Goal: Transaction & Acquisition: Obtain resource

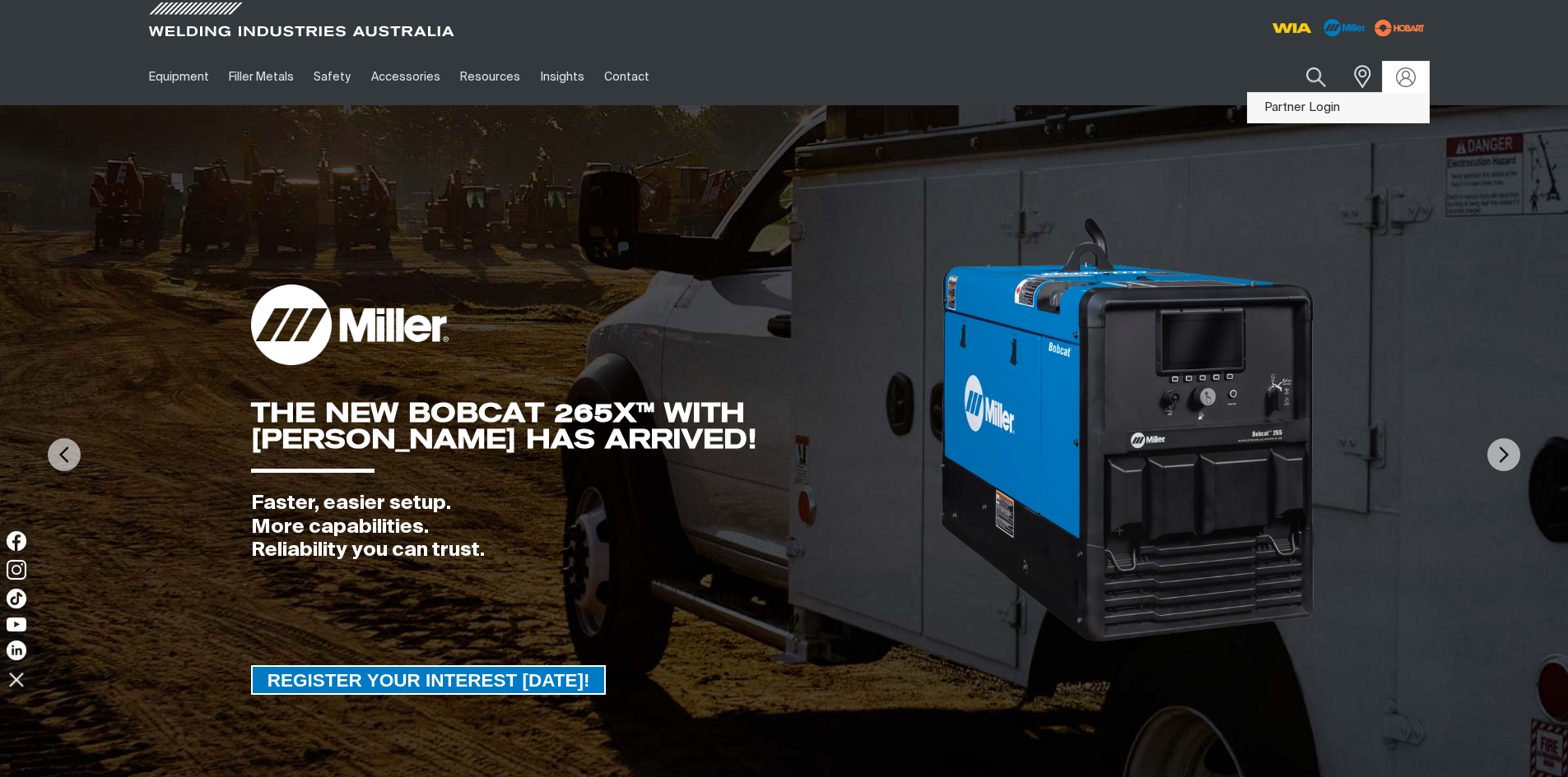
click at [1333, 108] on link "Partner Login" at bounding box center [1338, 108] width 181 height 30
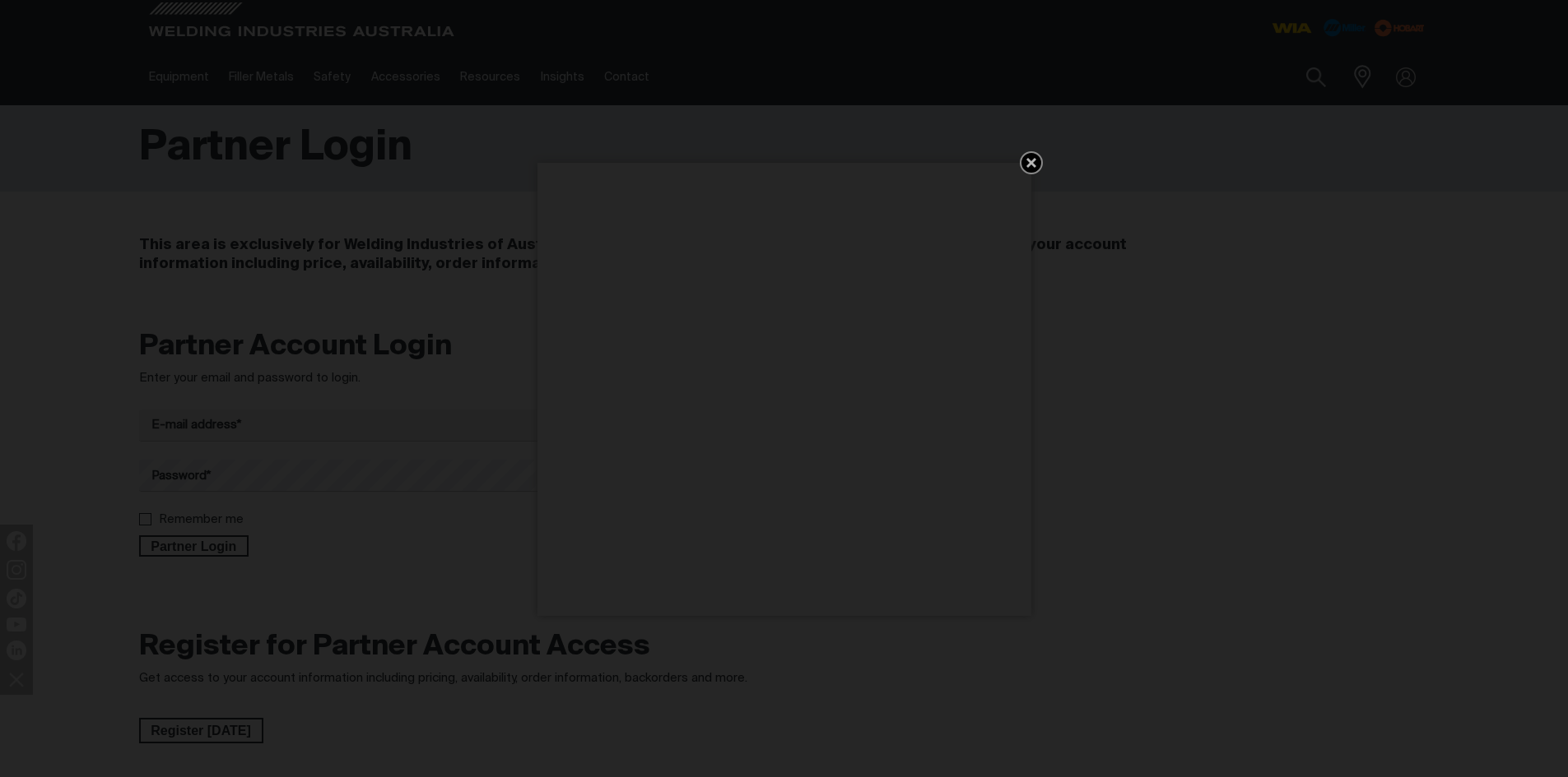
click at [1031, 165] on icon "Get 5 WIA Welding Guides Free!" at bounding box center [1031, 162] width 20 height 20
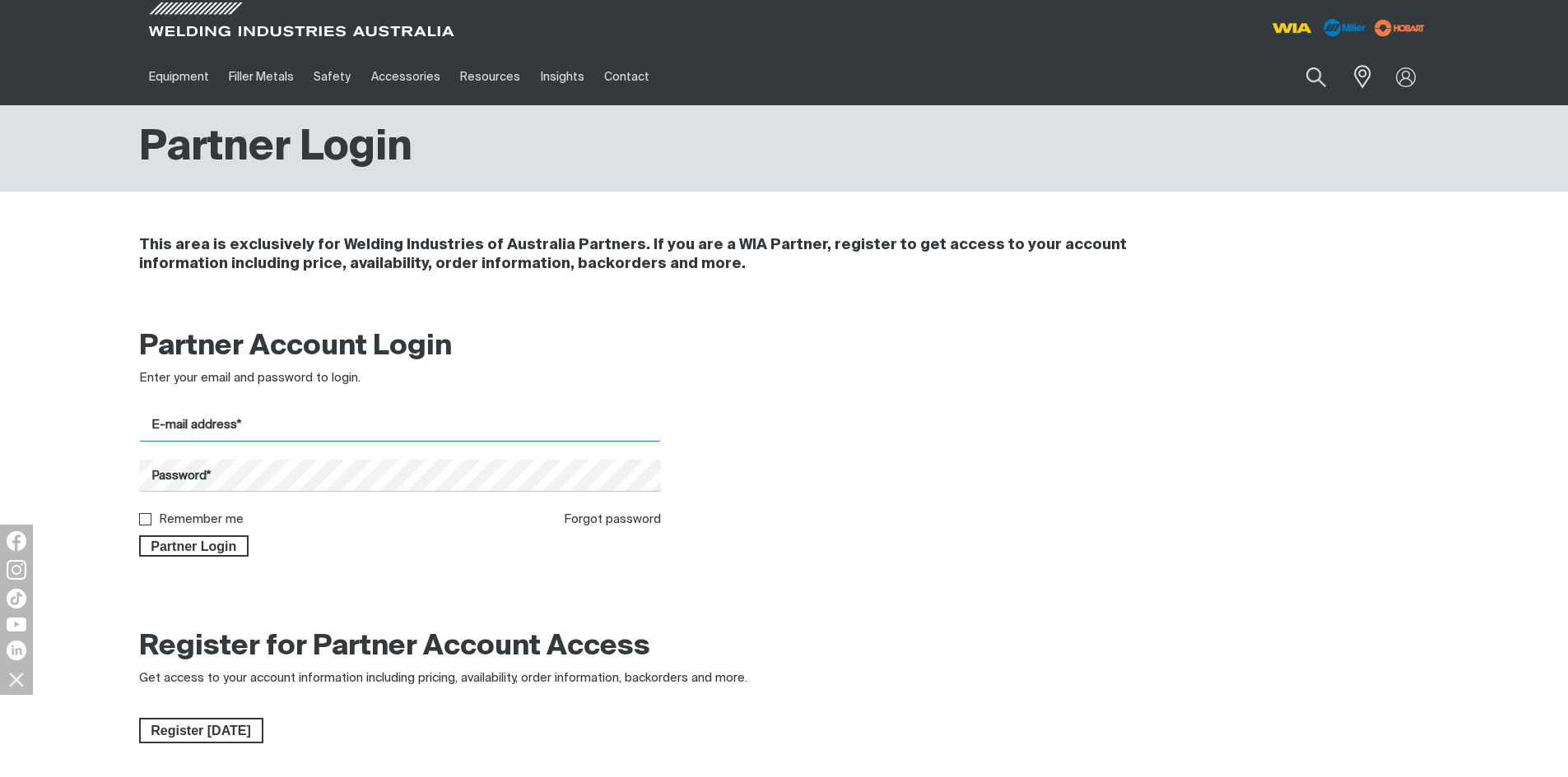
click at [238, 431] on input "E-mail address*" at bounding box center [400, 426] width 522 height 32
type input "[PERSON_NAME][EMAIL_ADDRESS][DOMAIN_NAME]"
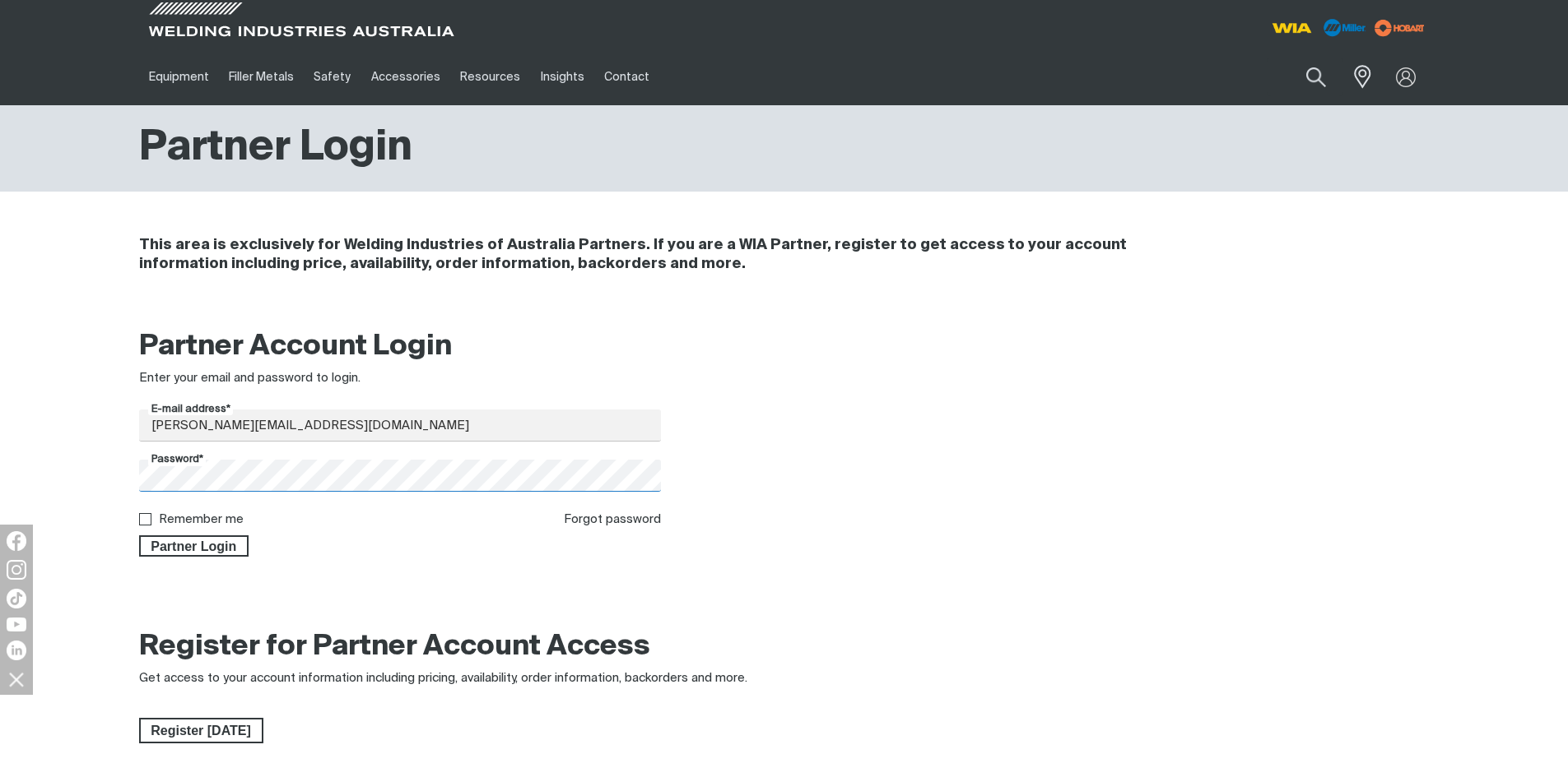
click at [139, 535] on button "Partner Login" at bounding box center [194, 546] width 111 height 22
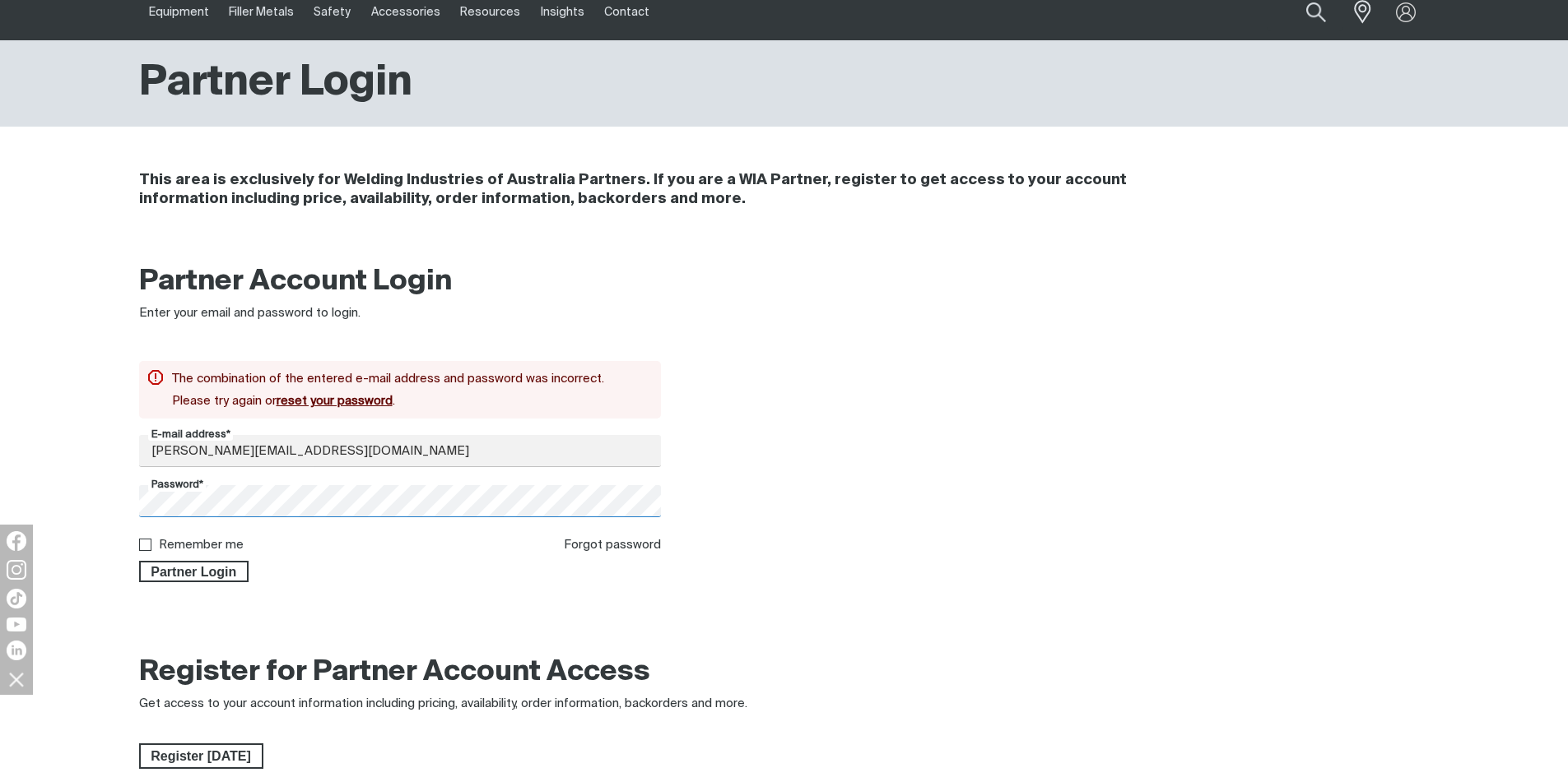
scroll to position [66, 0]
click at [139, 560] on button "Partner Login" at bounding box center [194, 570] width 111 height 22
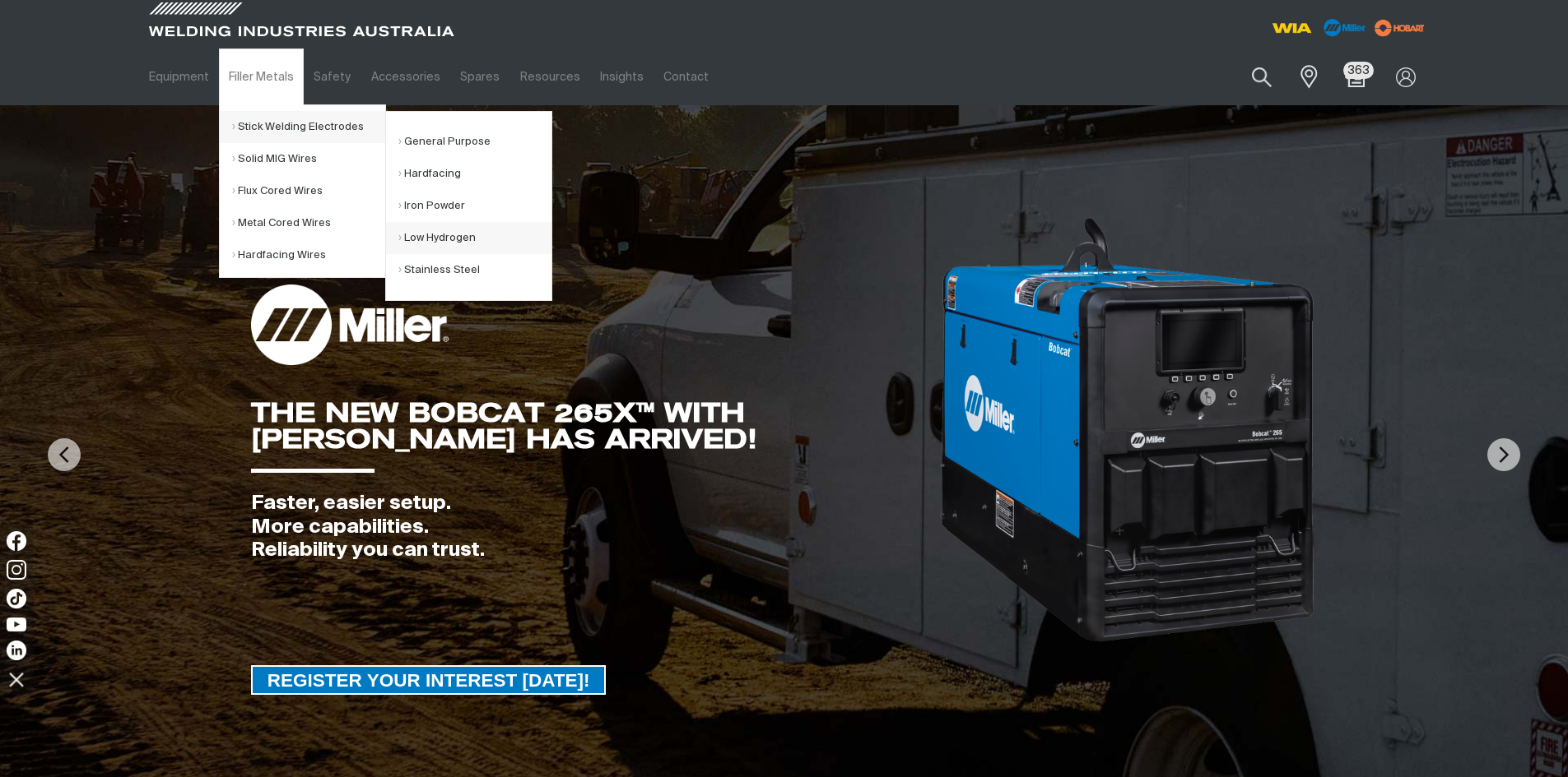
click at [452, 236] on link "Low Hydrogen" at bounding box center [475, 238] width 153 height 32
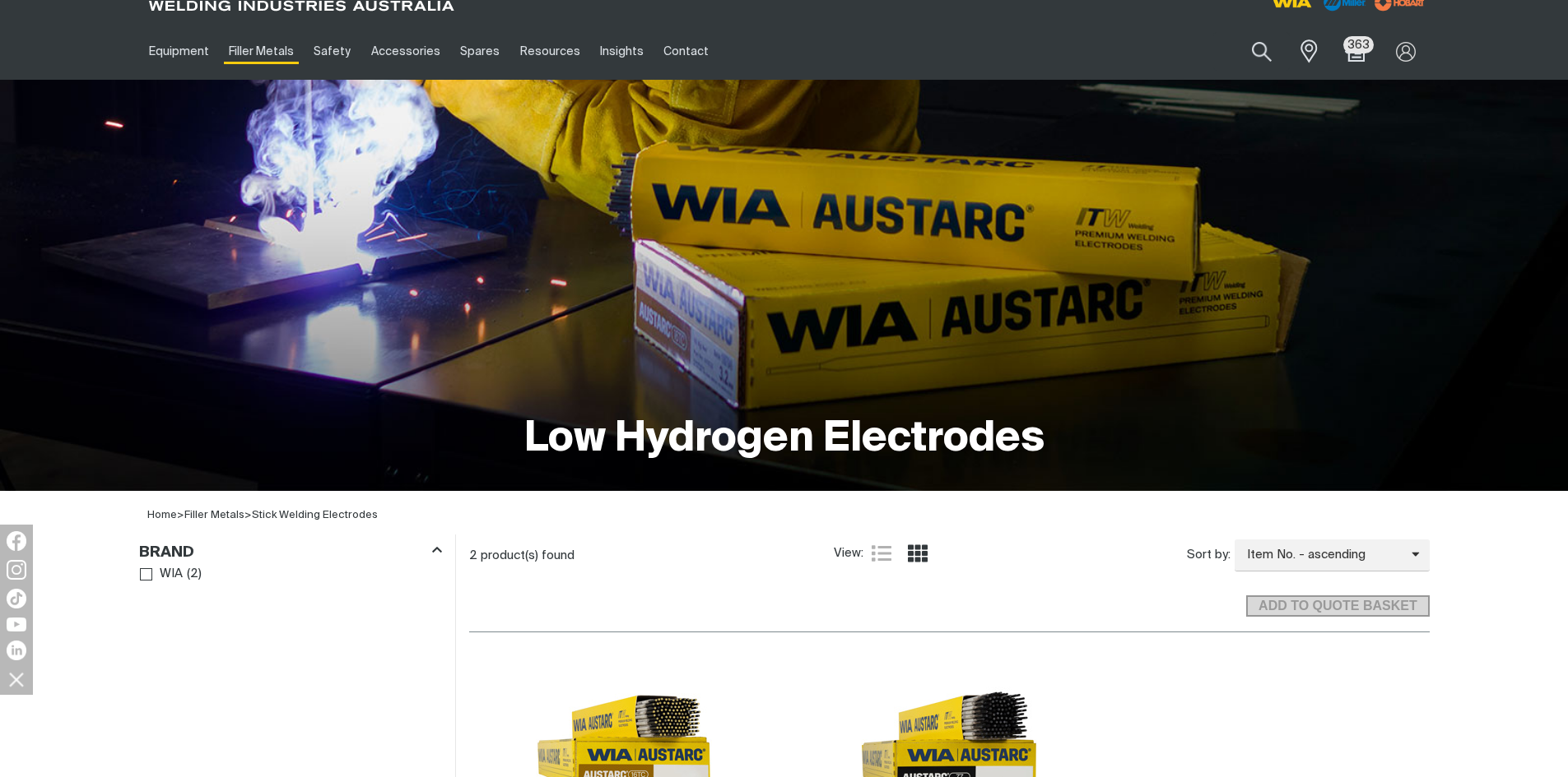
scroll to position [412, 0]
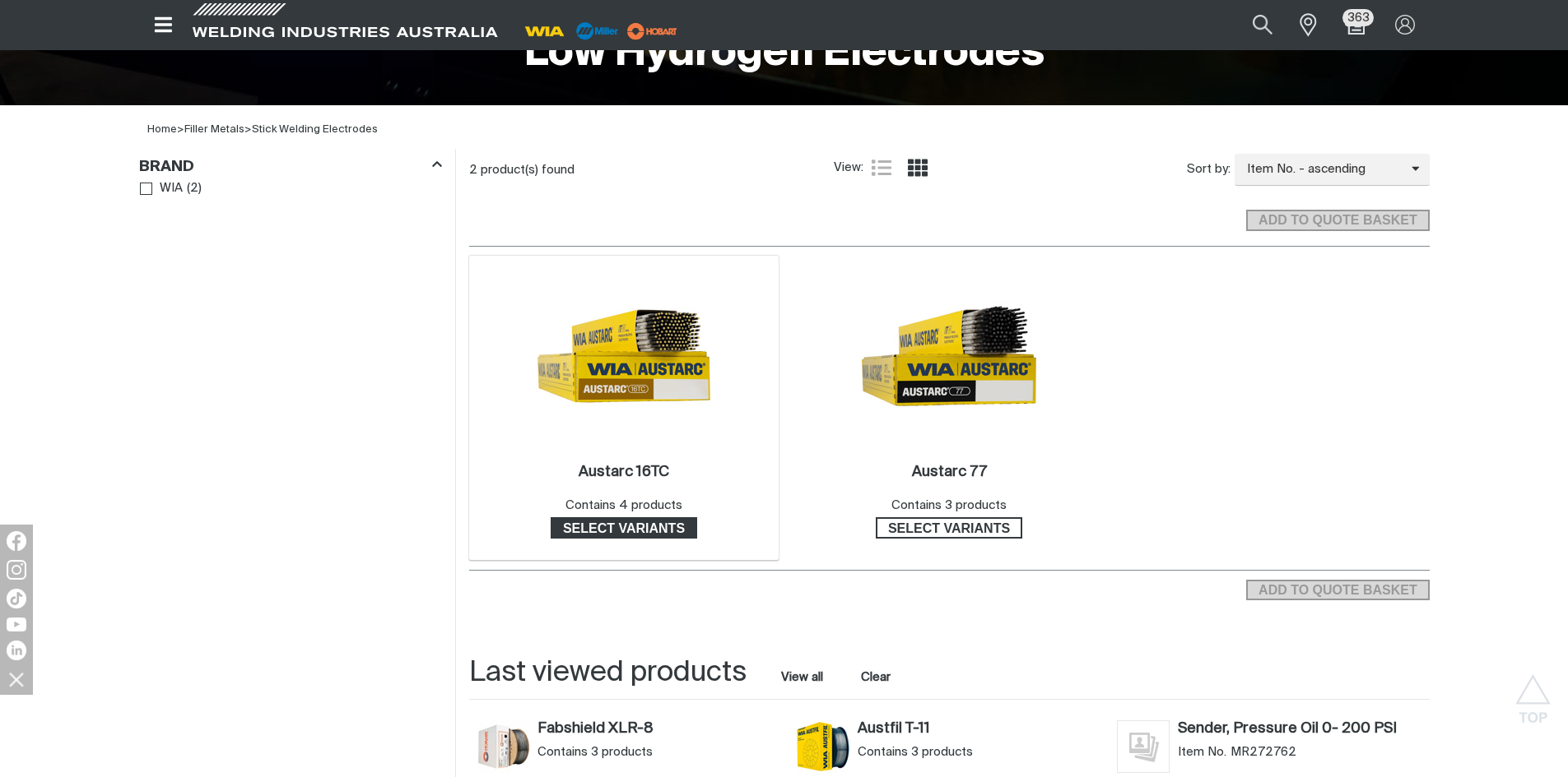
click at [623, 529] on span "Select variants" at bounding box center [624, 528] width 144 height 22
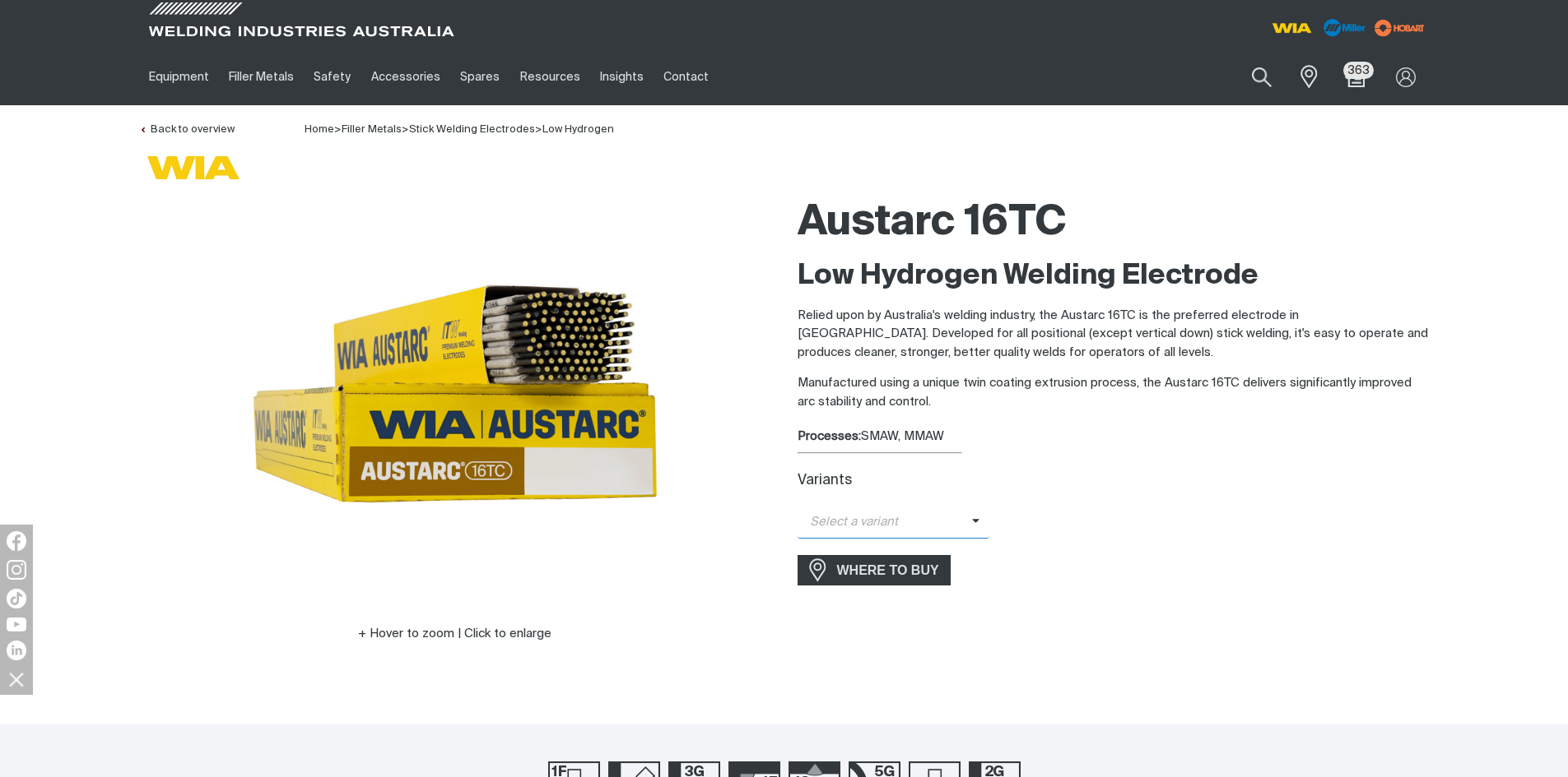
click at [972, 524] on icon at bounding box center [976, 520] width 9 height 12
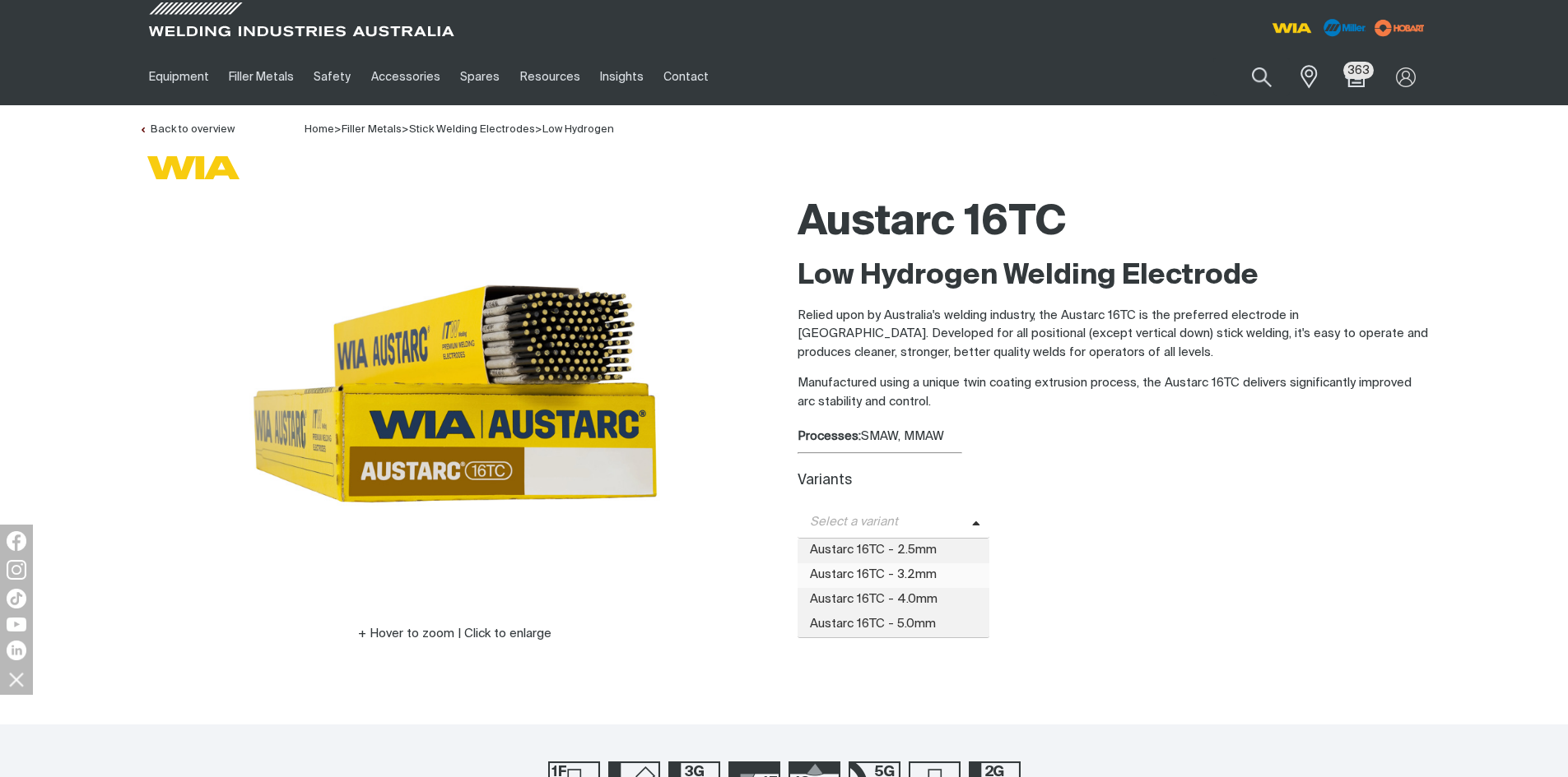
click at [932, 568] on span "Austarc 16TC - 3.2mm" at bounding box center [894, 576] width 193 height 25
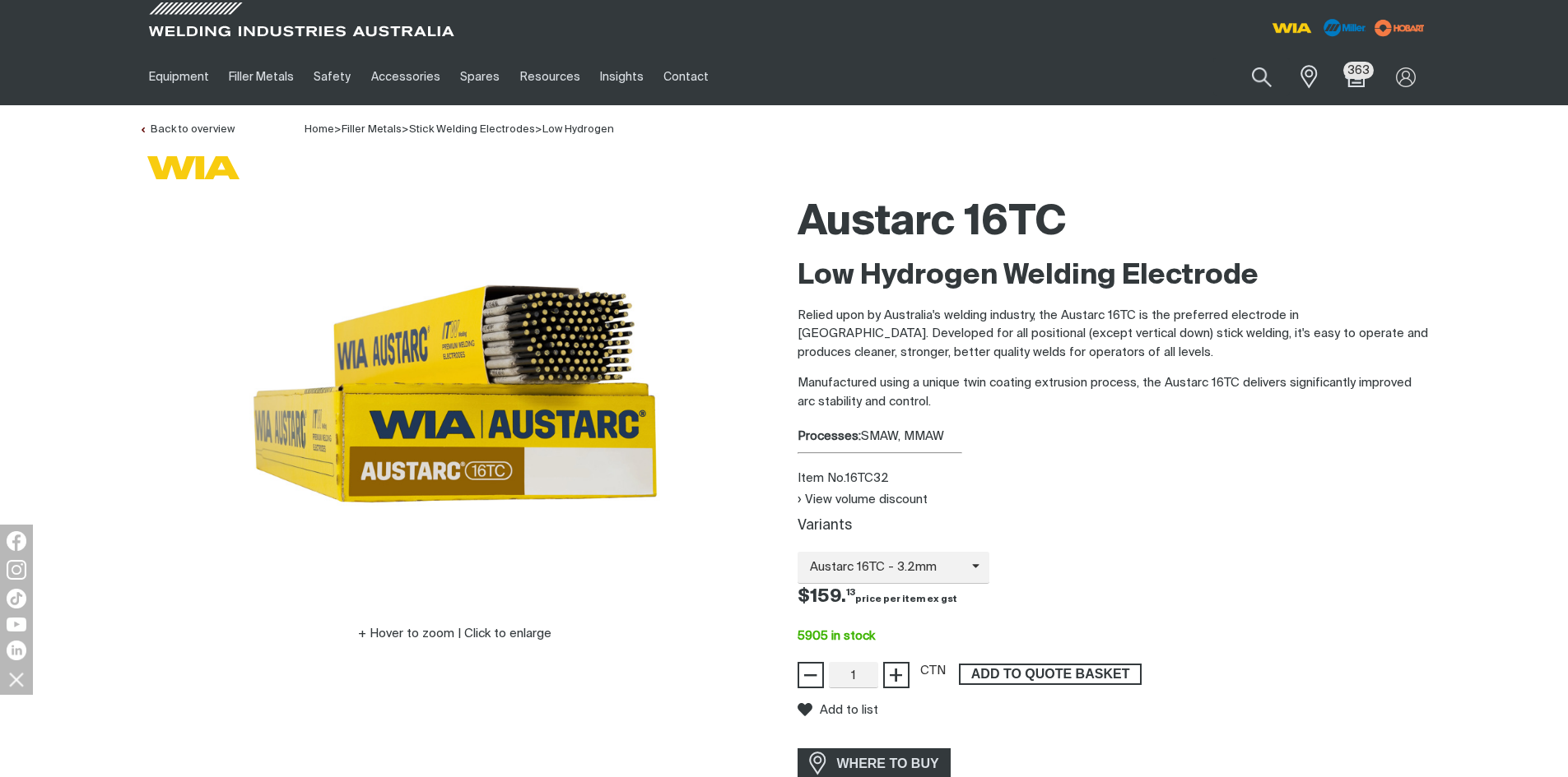
click at [1065, 675] on span "ADD TO QUOTE BASKET" at bounding box center [1050, 674] width 179 height 22
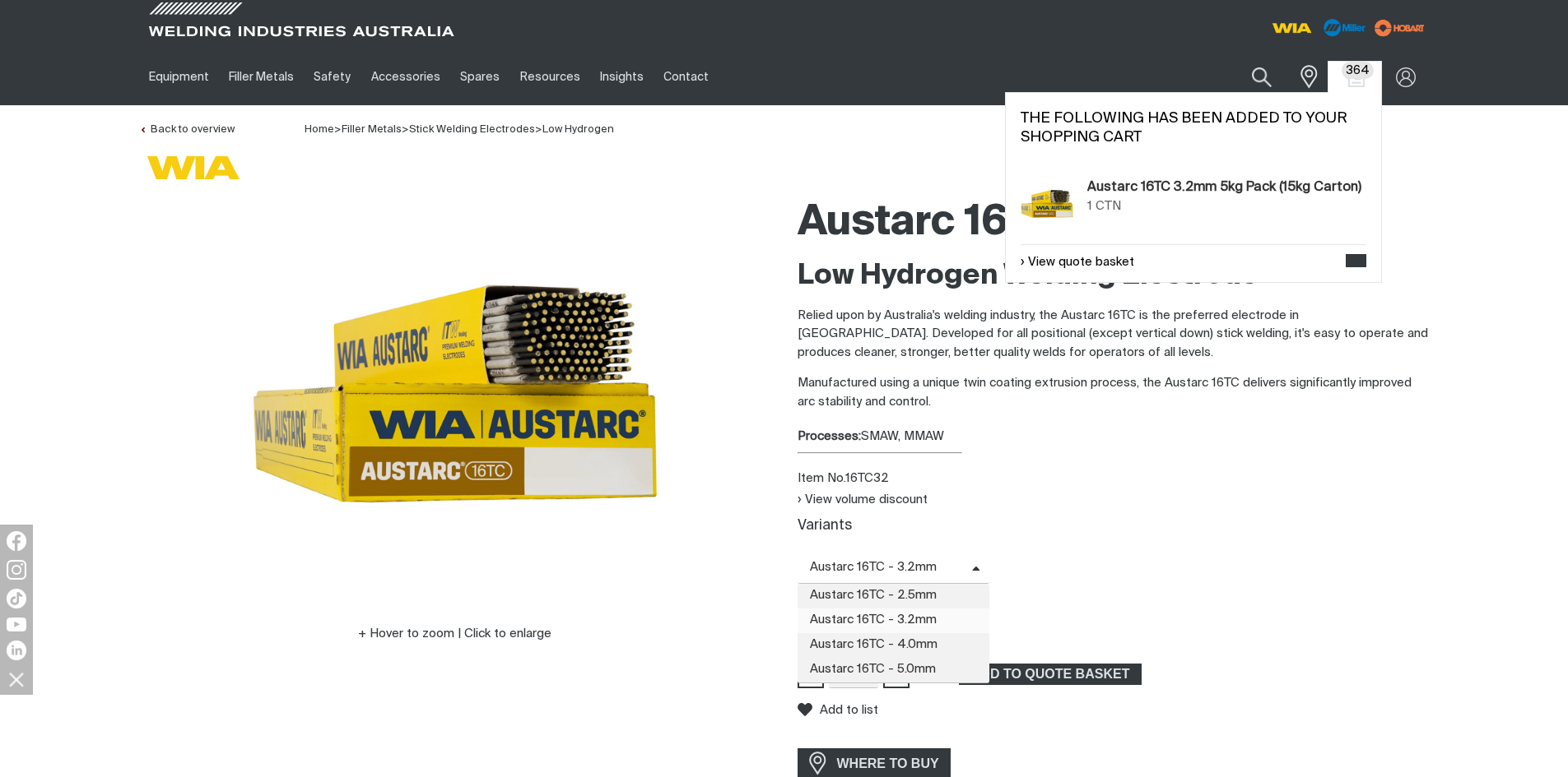
click at [975, 568] on icon at bounding box center [976, 569] width 9 height 12
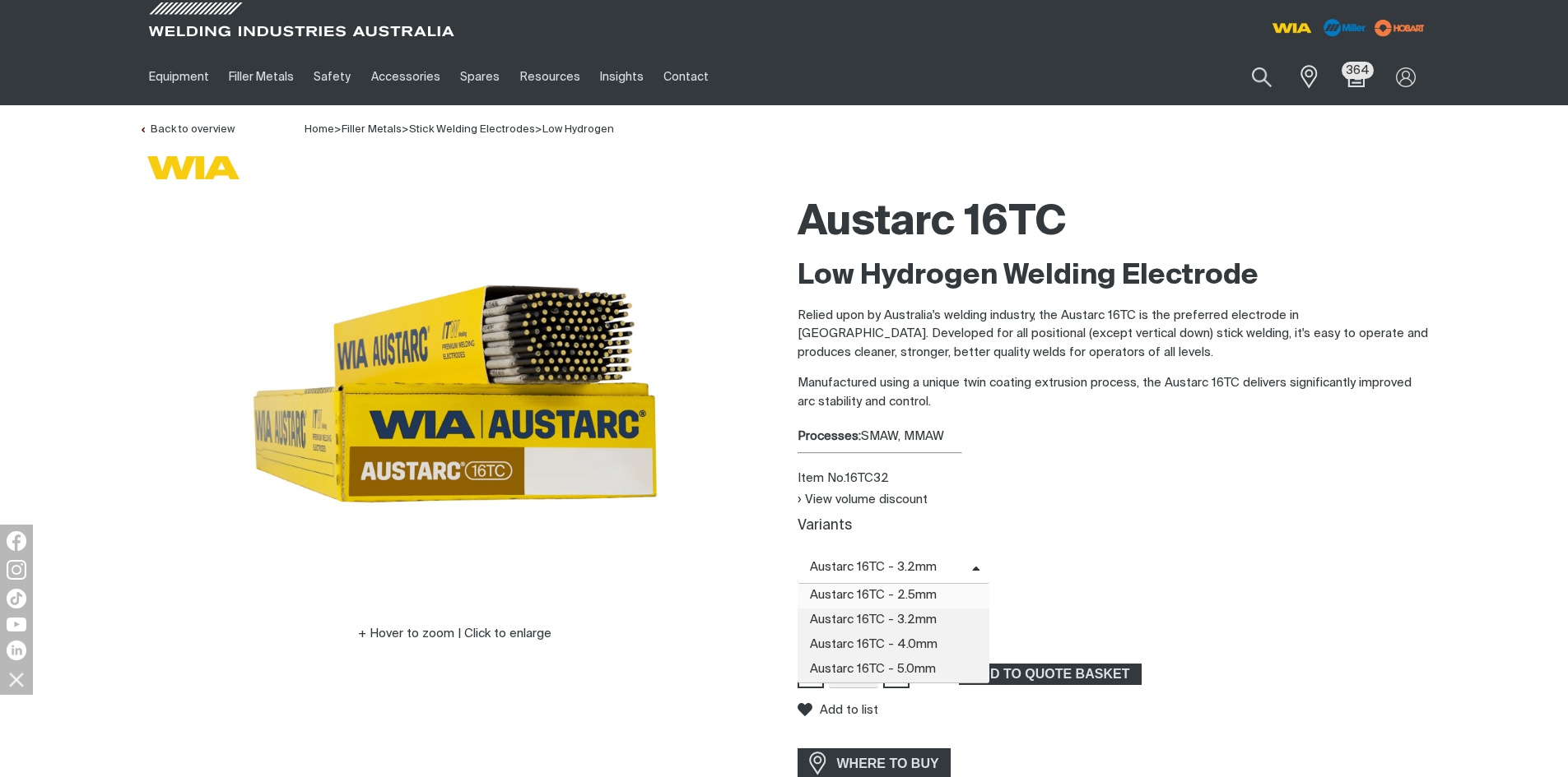
click at [927, 591] on span "Austarc 16TC - 2.5mm" at bounding box center [894, 597] width 193 height 25
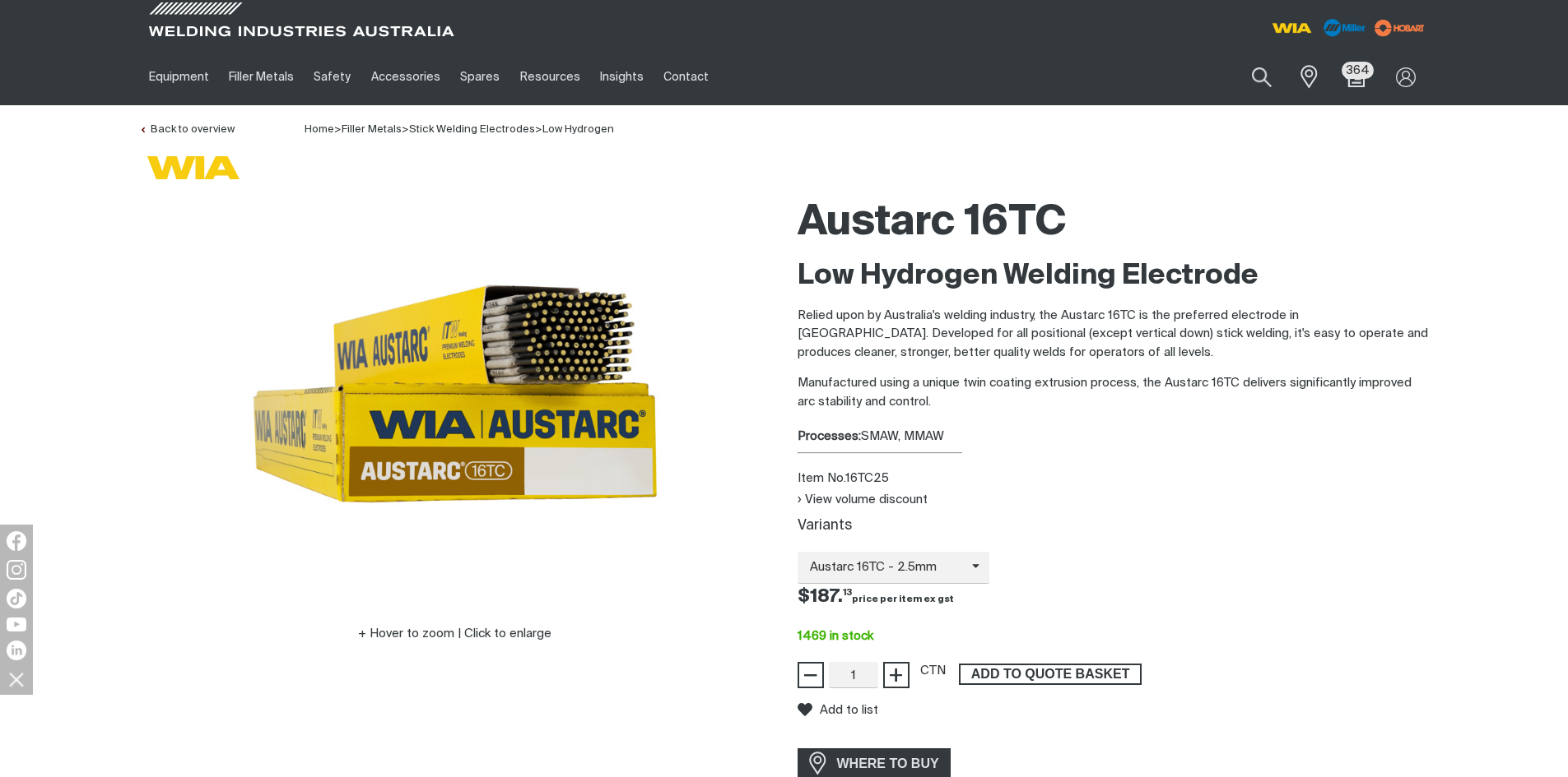
click at [1047, 674] on span "ADD TO QUOTE BASKET" at bounding box center [1050, 674] width 179 height 22
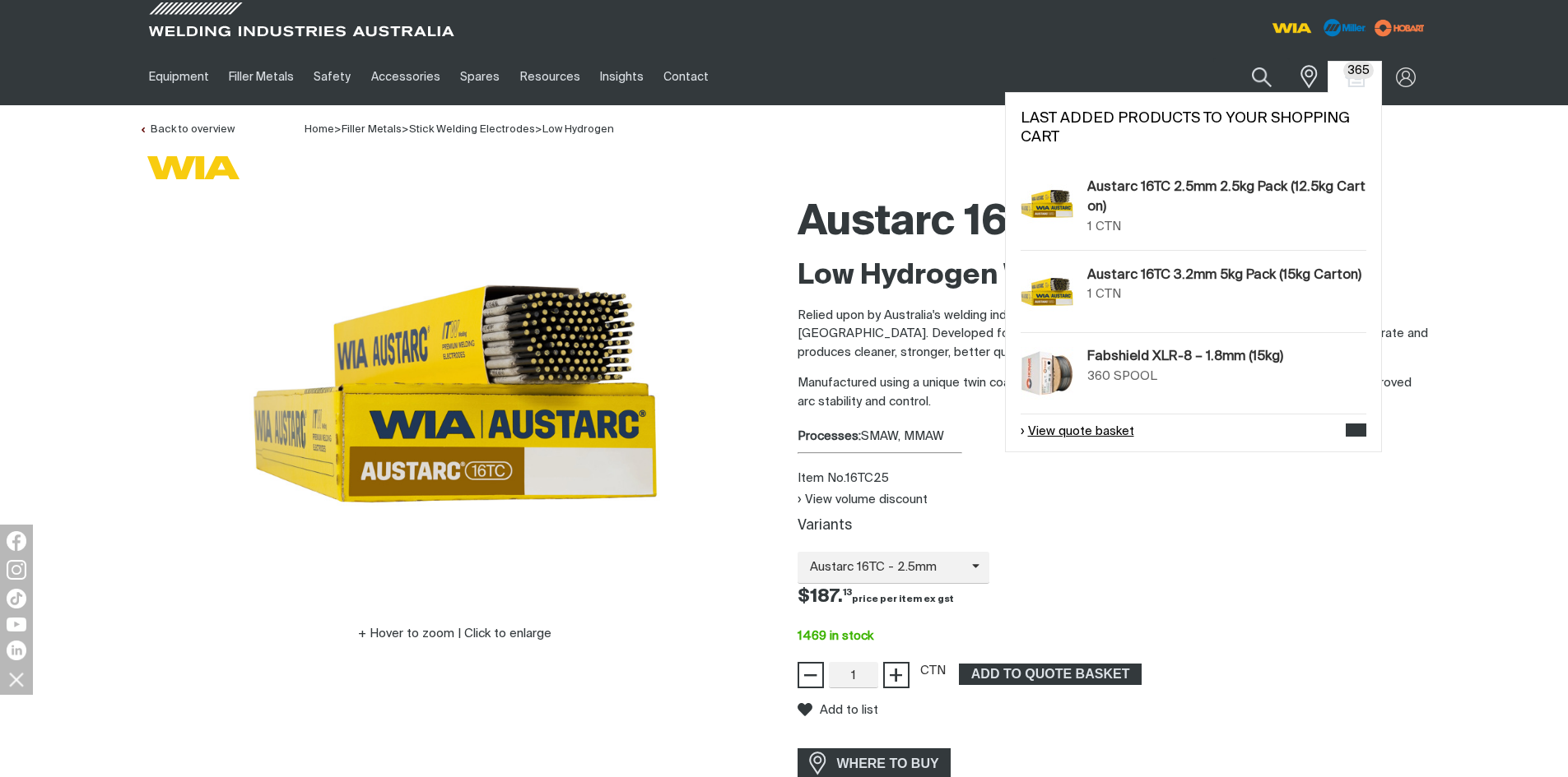
click at [1074, 426] on link "View quote basket" at bounding box center [1077, 432] width 113 height 19
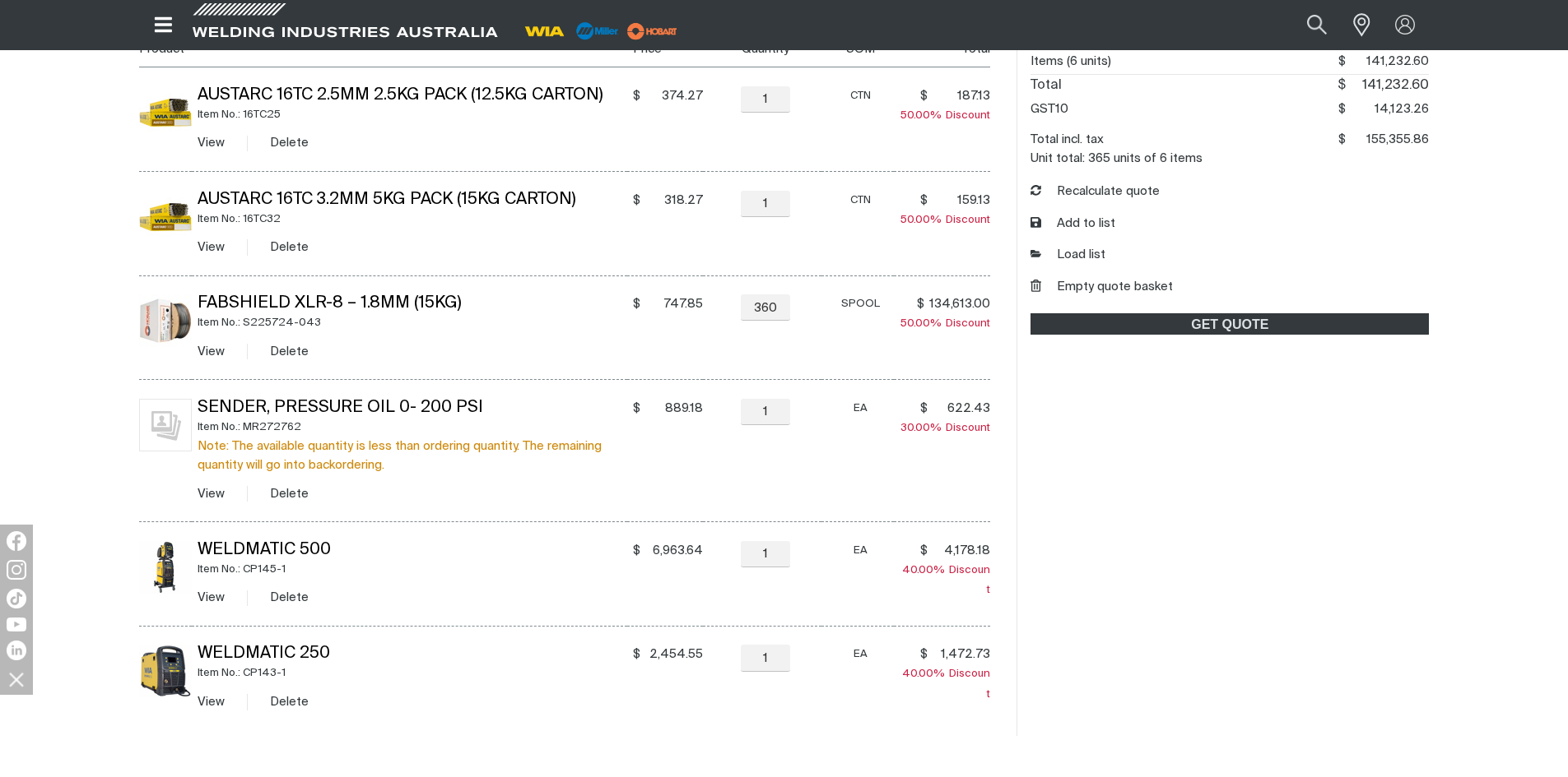
scroll to position [658, 0]
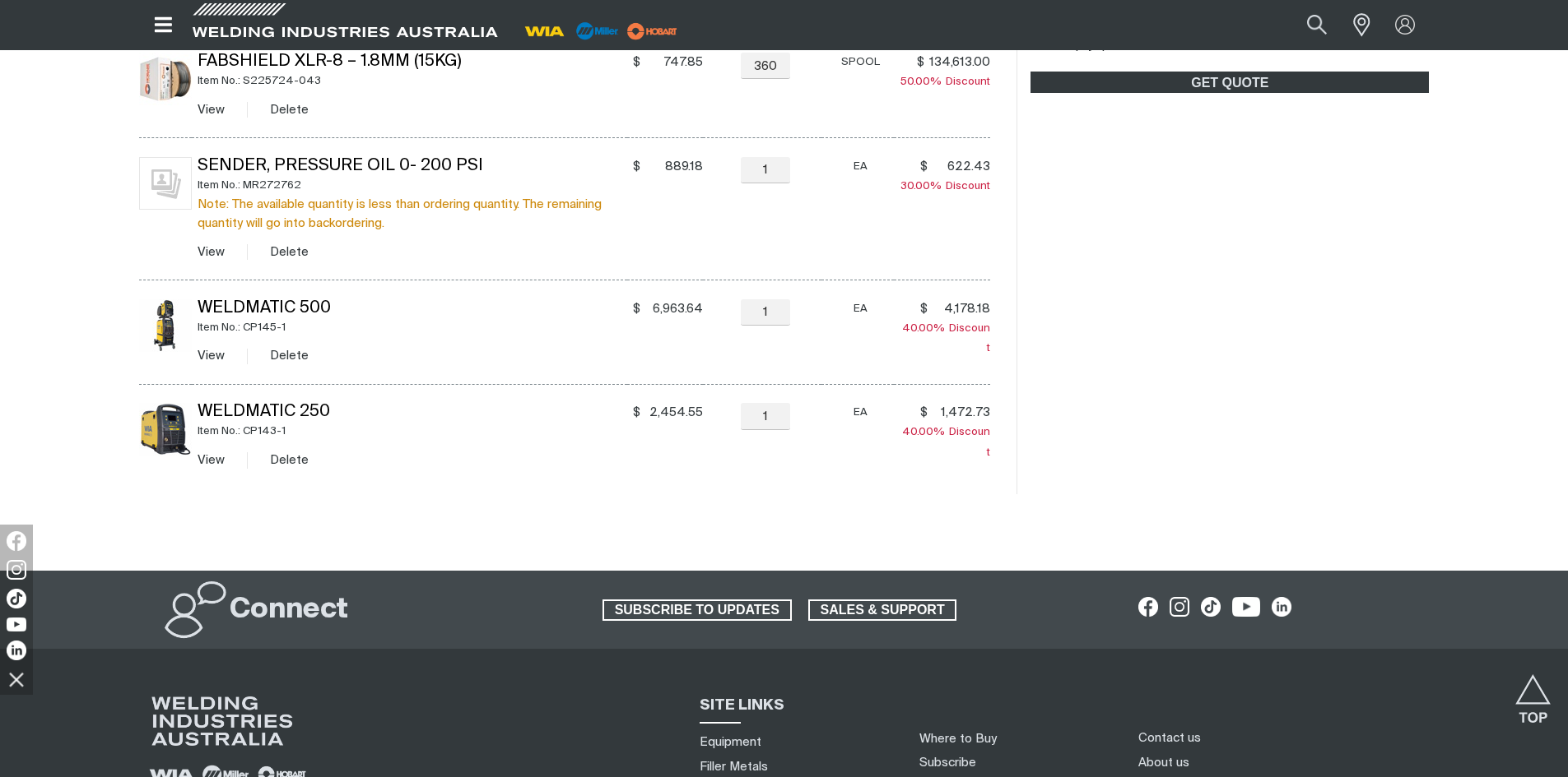
drag, startPoint x: 283, startPoint y: 454, endPoint x: 297, endPoint y: 448, distance: 15.2
click at [284, 454] on button "Delete" at bounding box center [289, 460] width 39 height 19
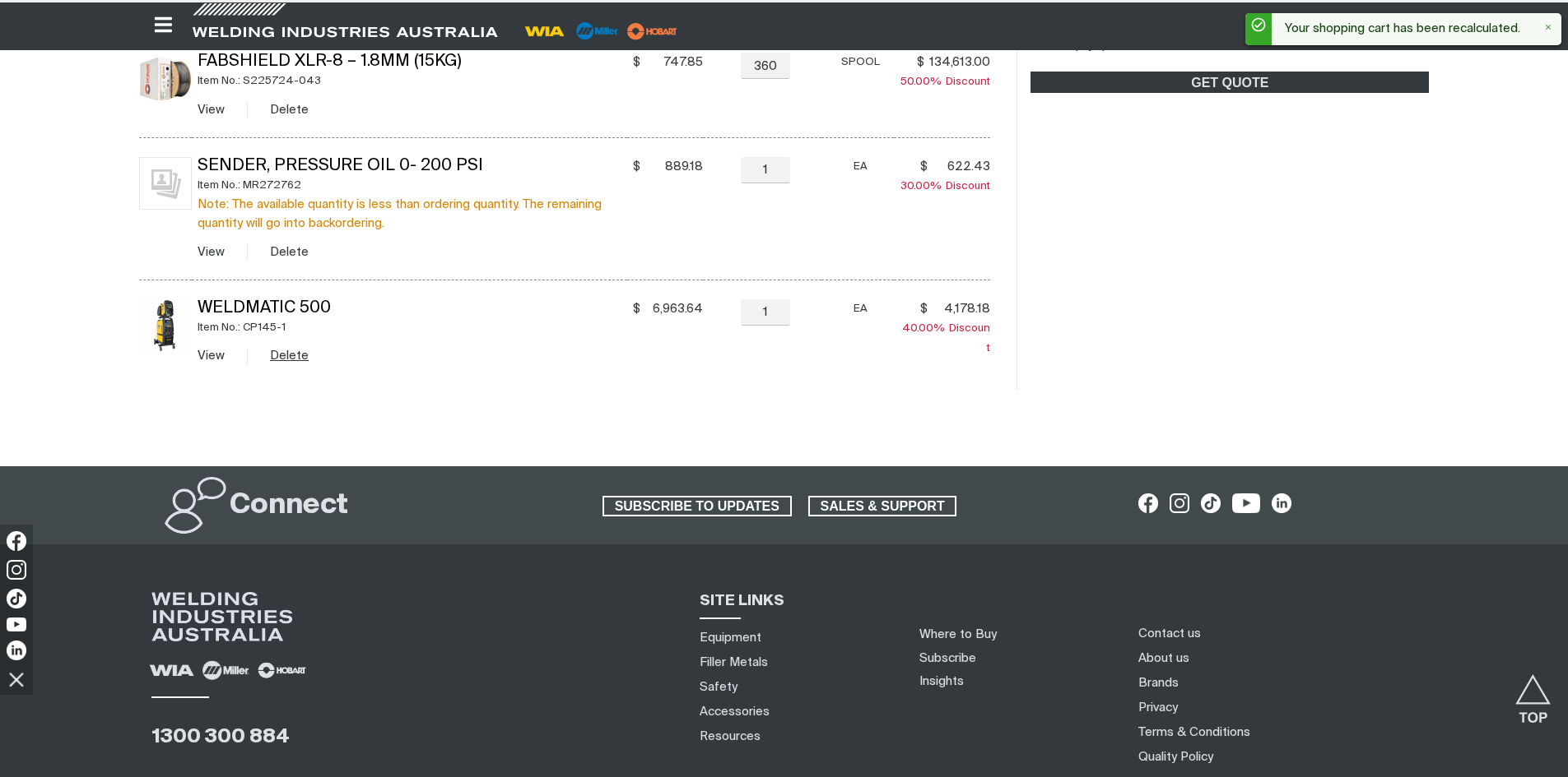
click at [287, 356] on button "Delete" at bounding box center [289, 356] width 39 height 19
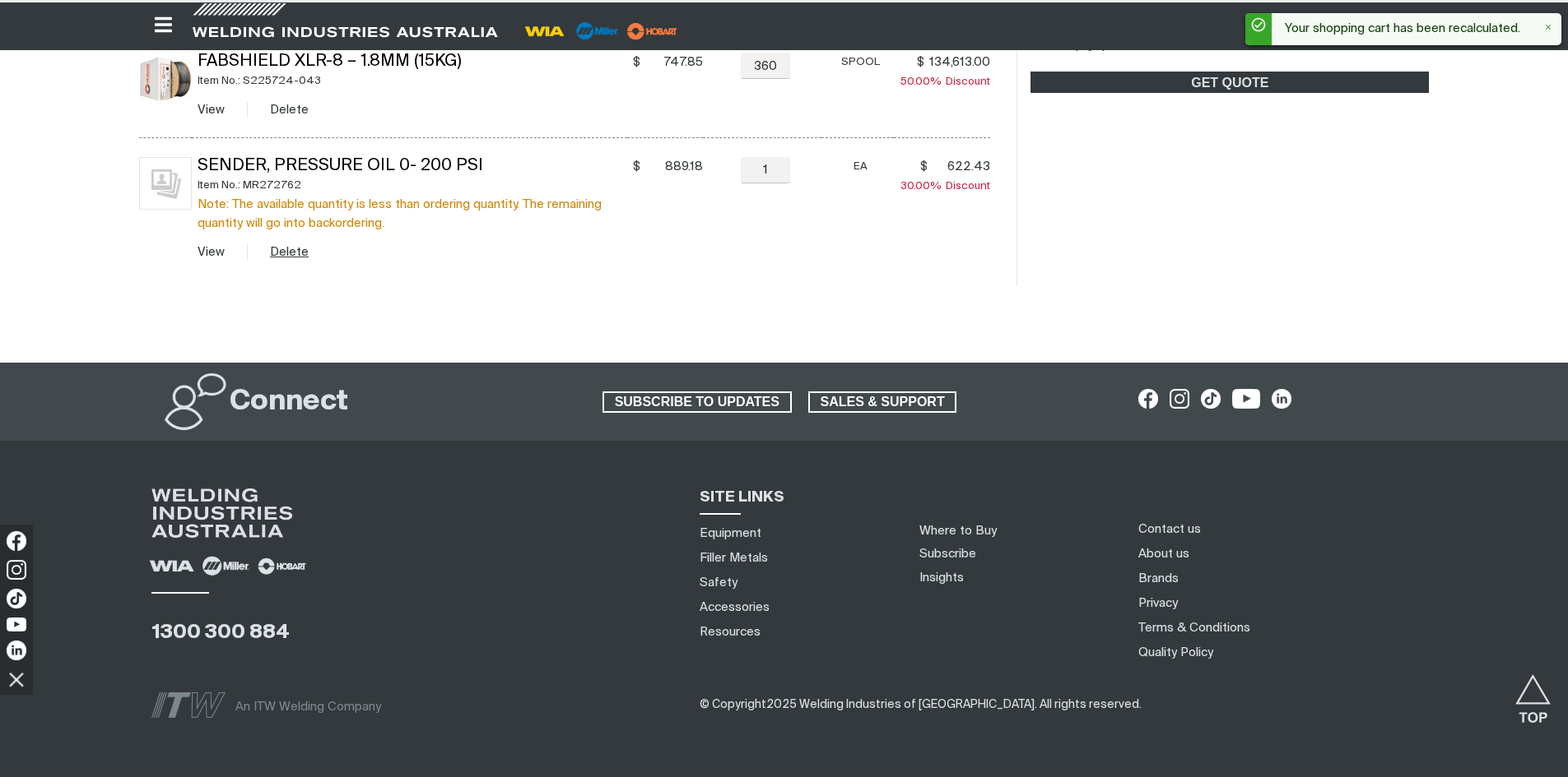
click at [286, 252] on button "Delete" at bounding box center [289, 252] width 39 height 19
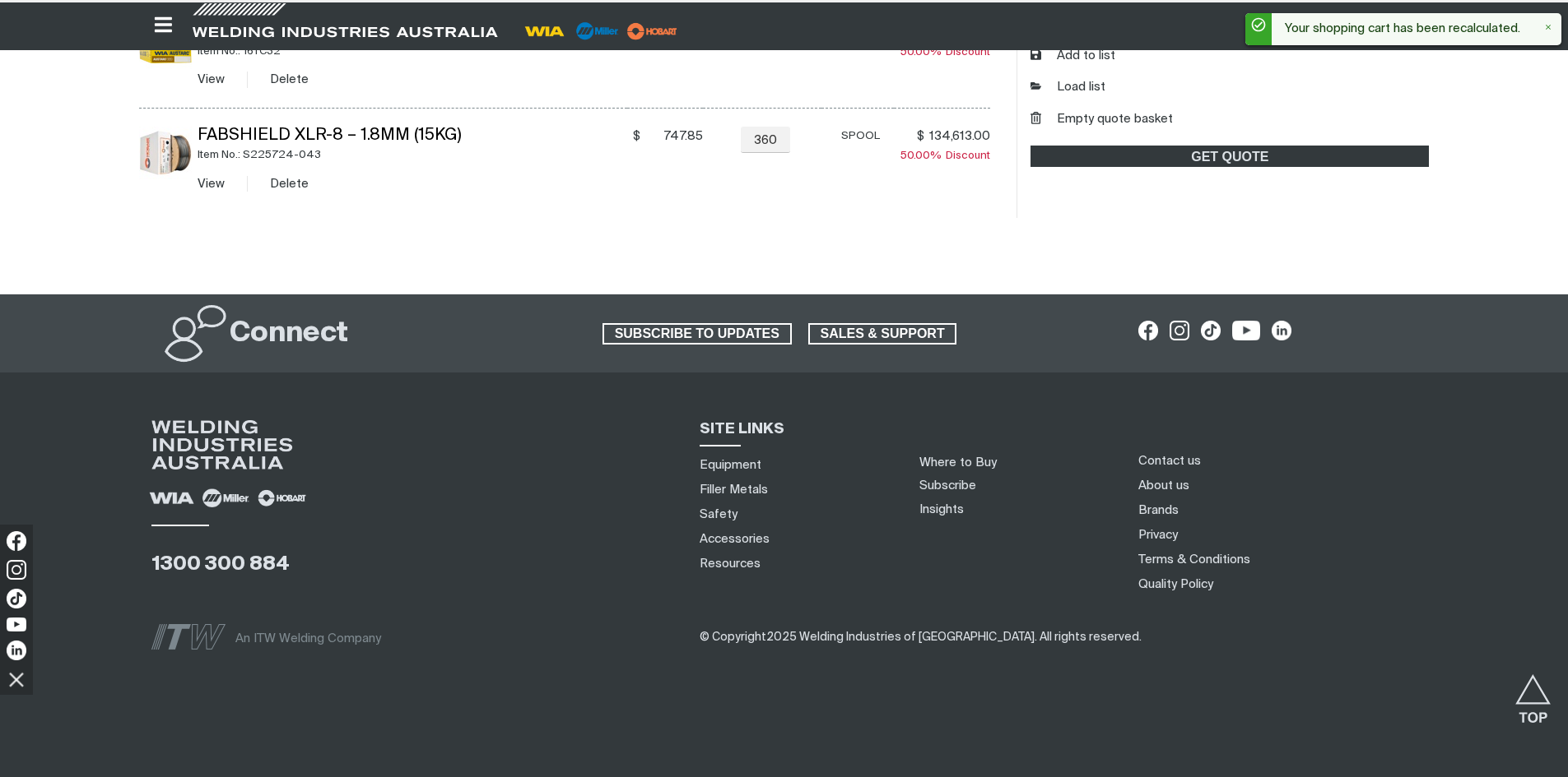
scroll to position [584, 0]
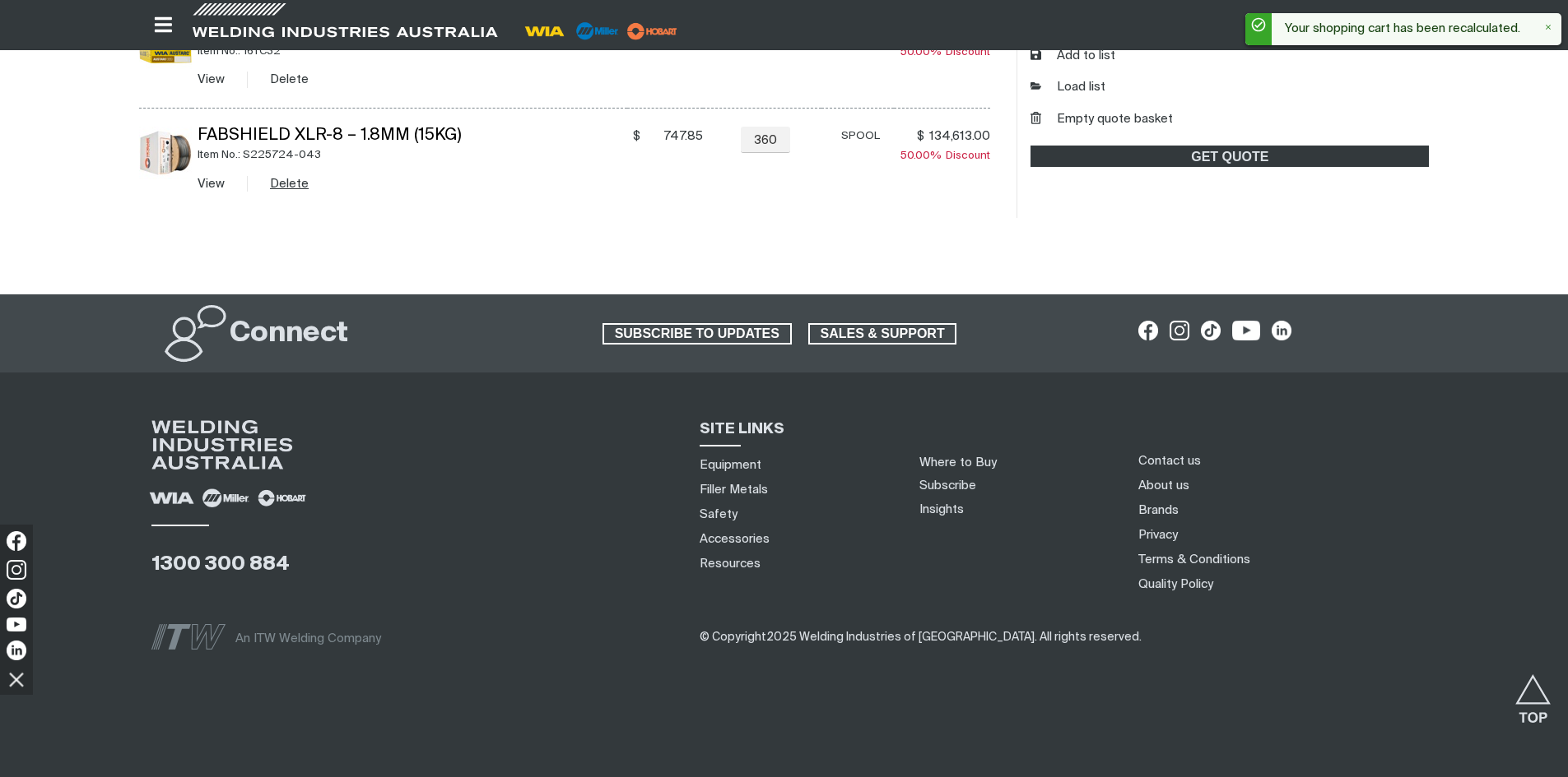
click at [290, 185] on button "Delete" at bounding box center [289, 184] width 39 height 19
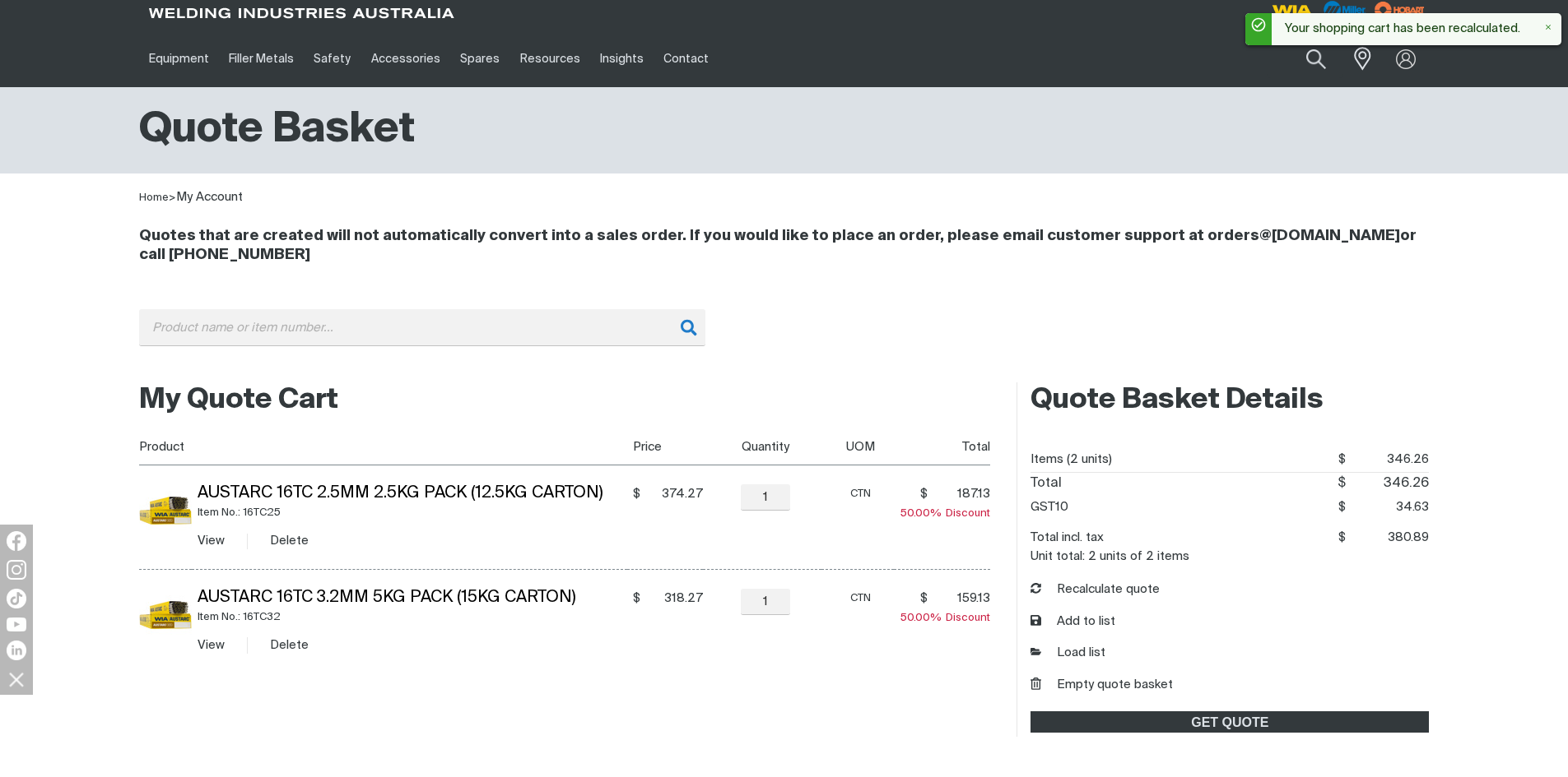
scroll to position [0, 0]
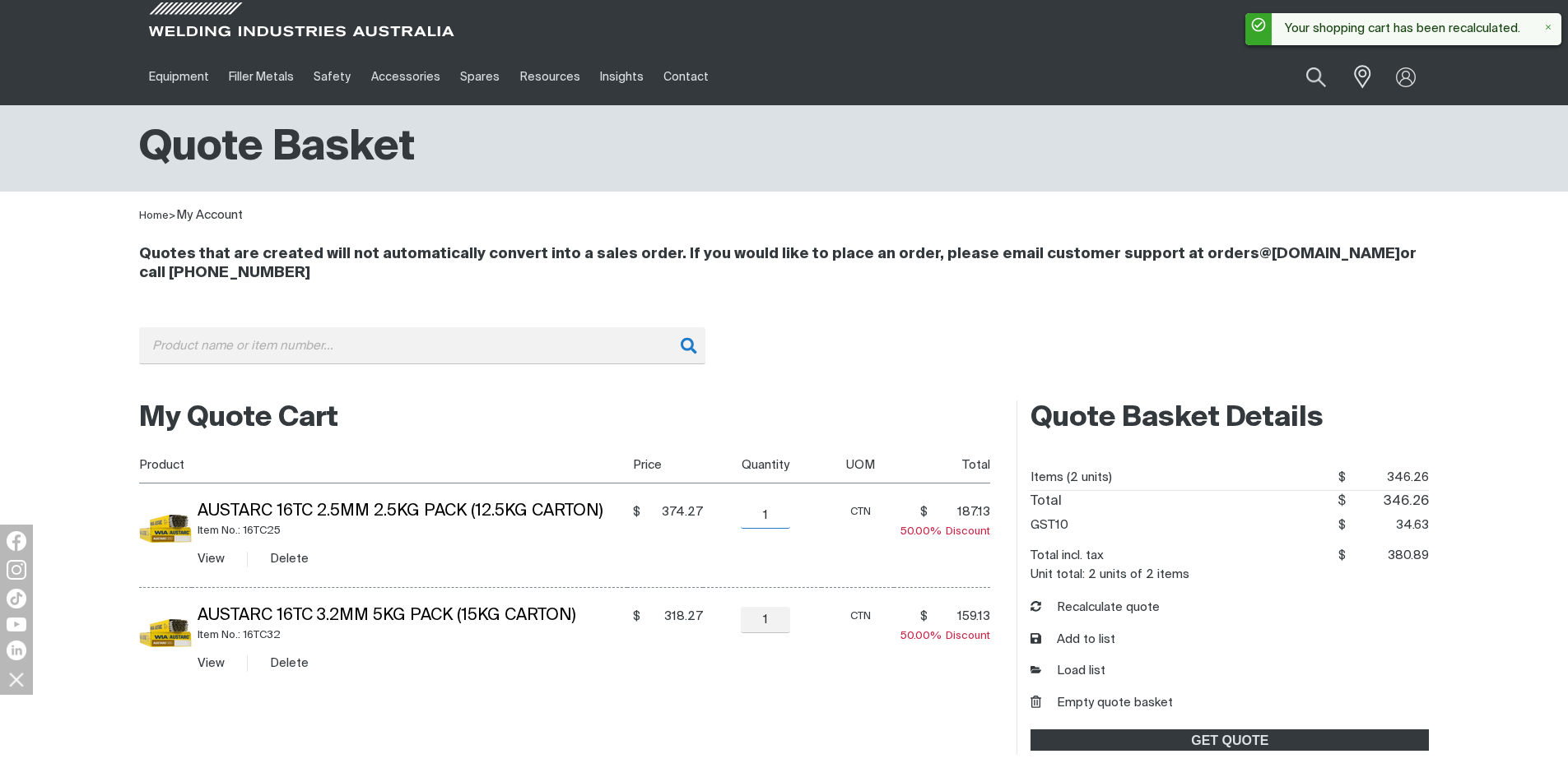
click at [782, 515] on input "1" at bounding box center [765, 515] width 49 height 26
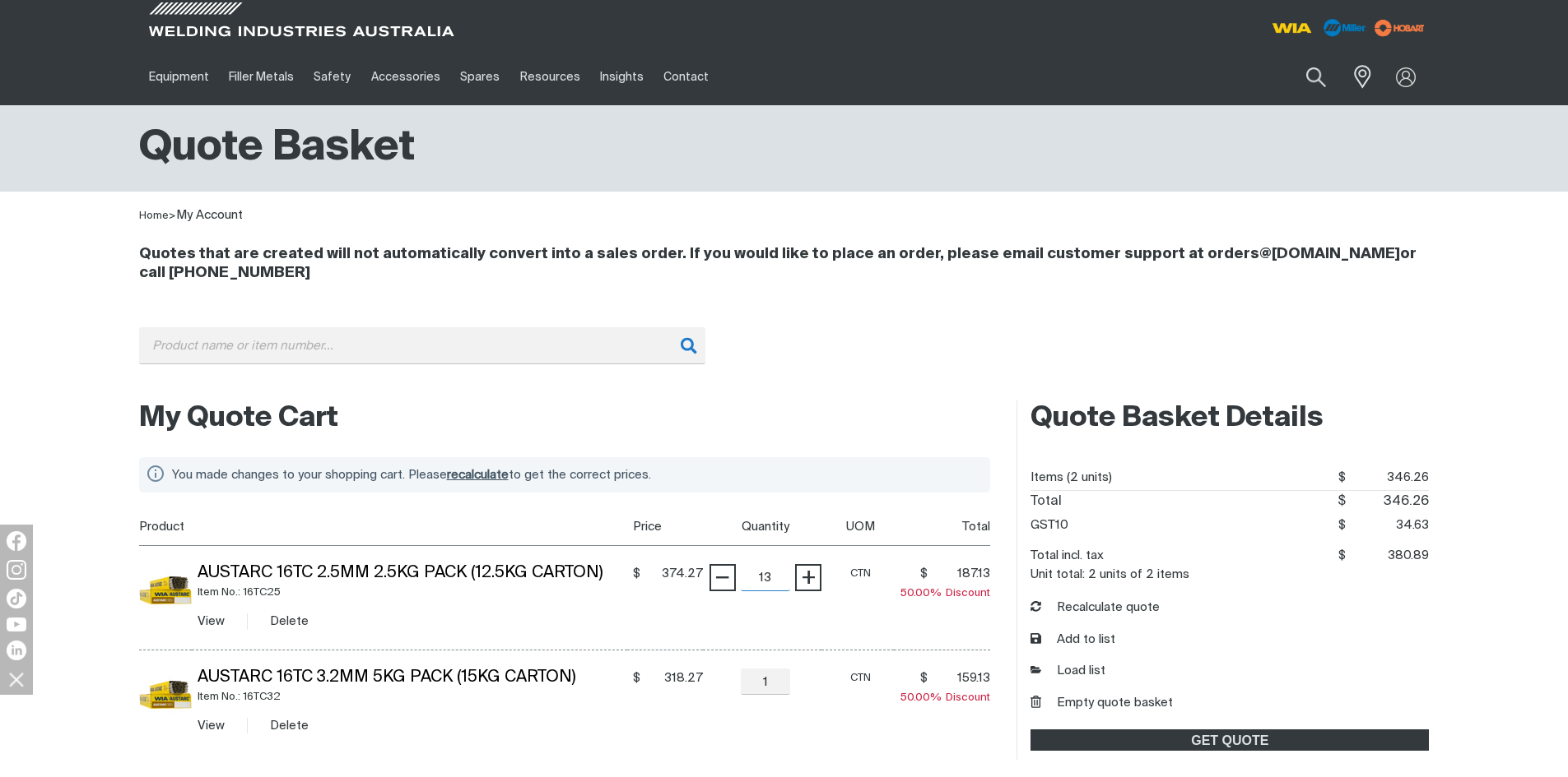
type input "1"
type input "30"
click at [138, 508] on input "submit" at bounding box center [138, 508] width 1 height 1
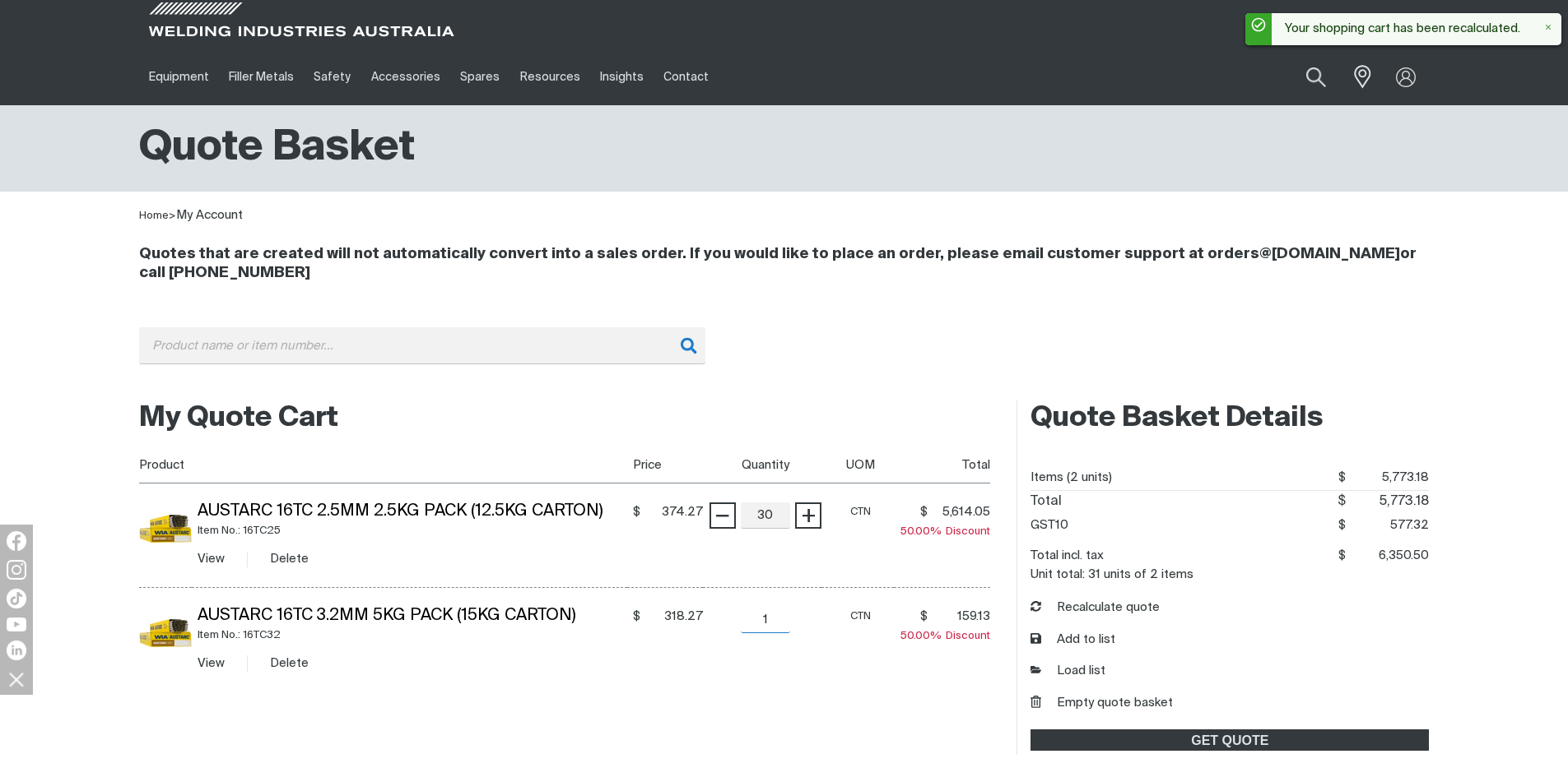
click at [771, 623] on input "1" at bounding box center [765, 620] width 49 height 26
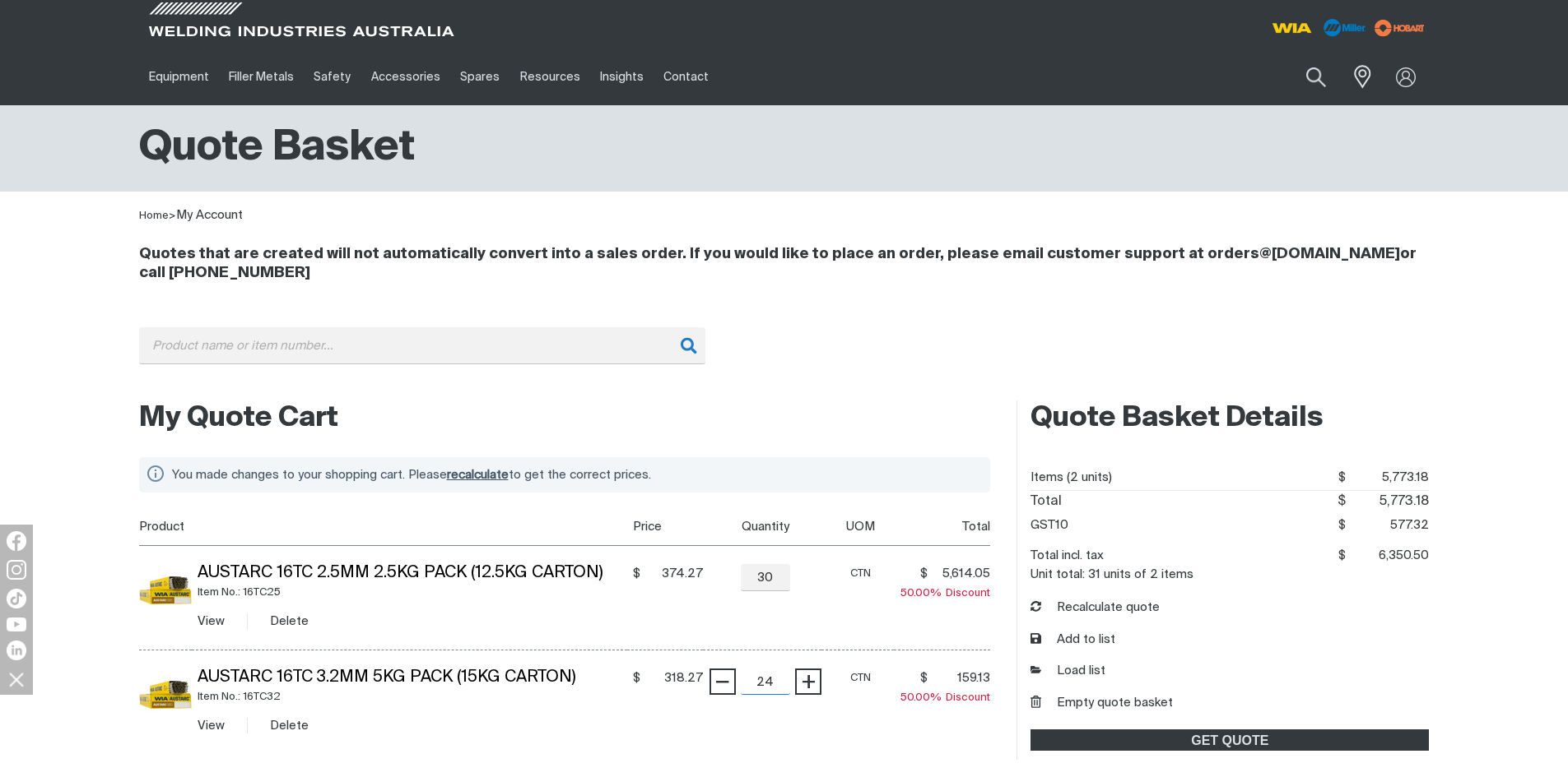
click at [138, 508] on input "submit" at bounding box center [138, 508] width 1 height 1
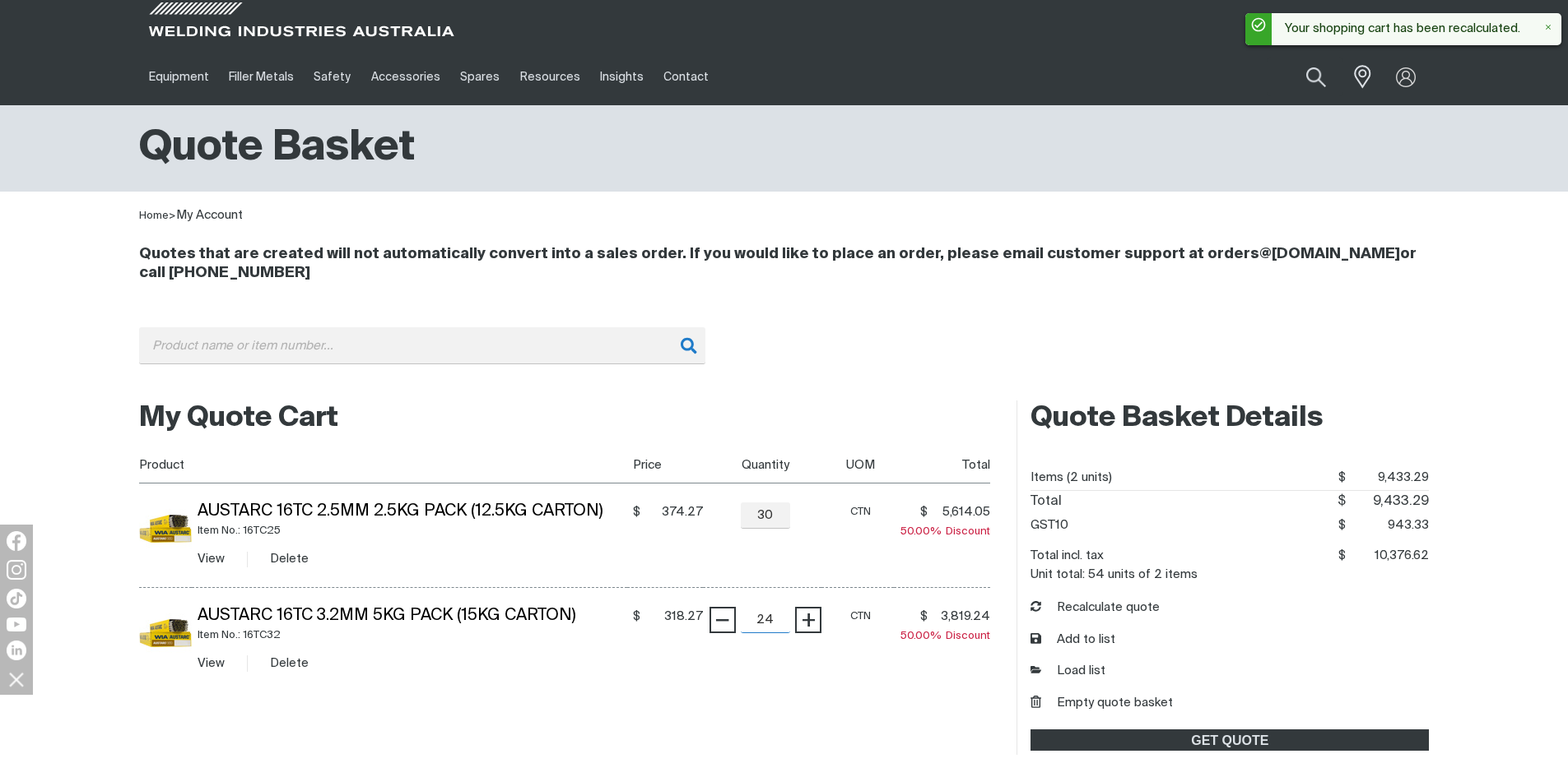
type input "2"
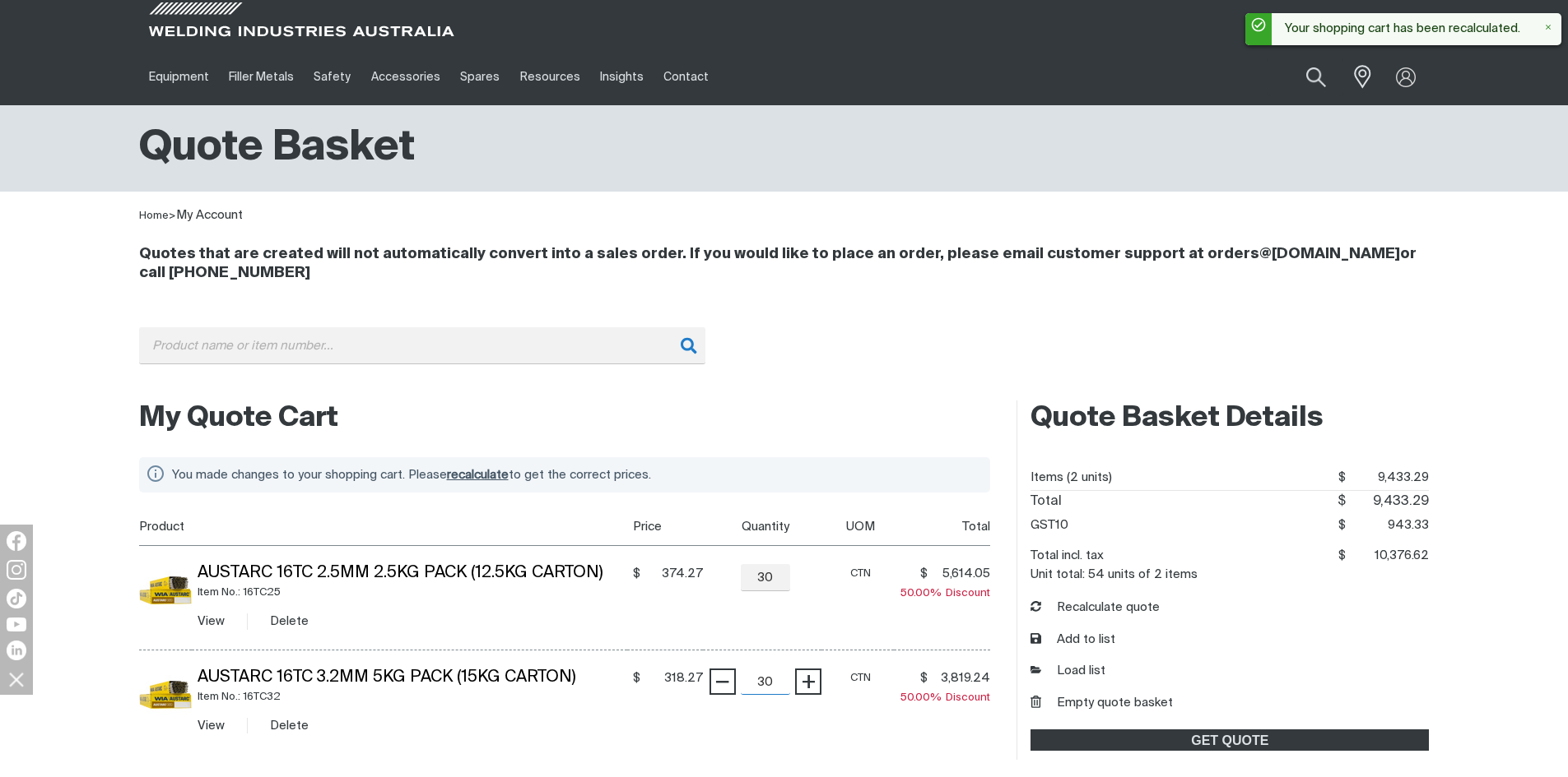
type input "30"
click at [138, 508] on input "submit" at bounding box center [138, 508] width 1 height 1
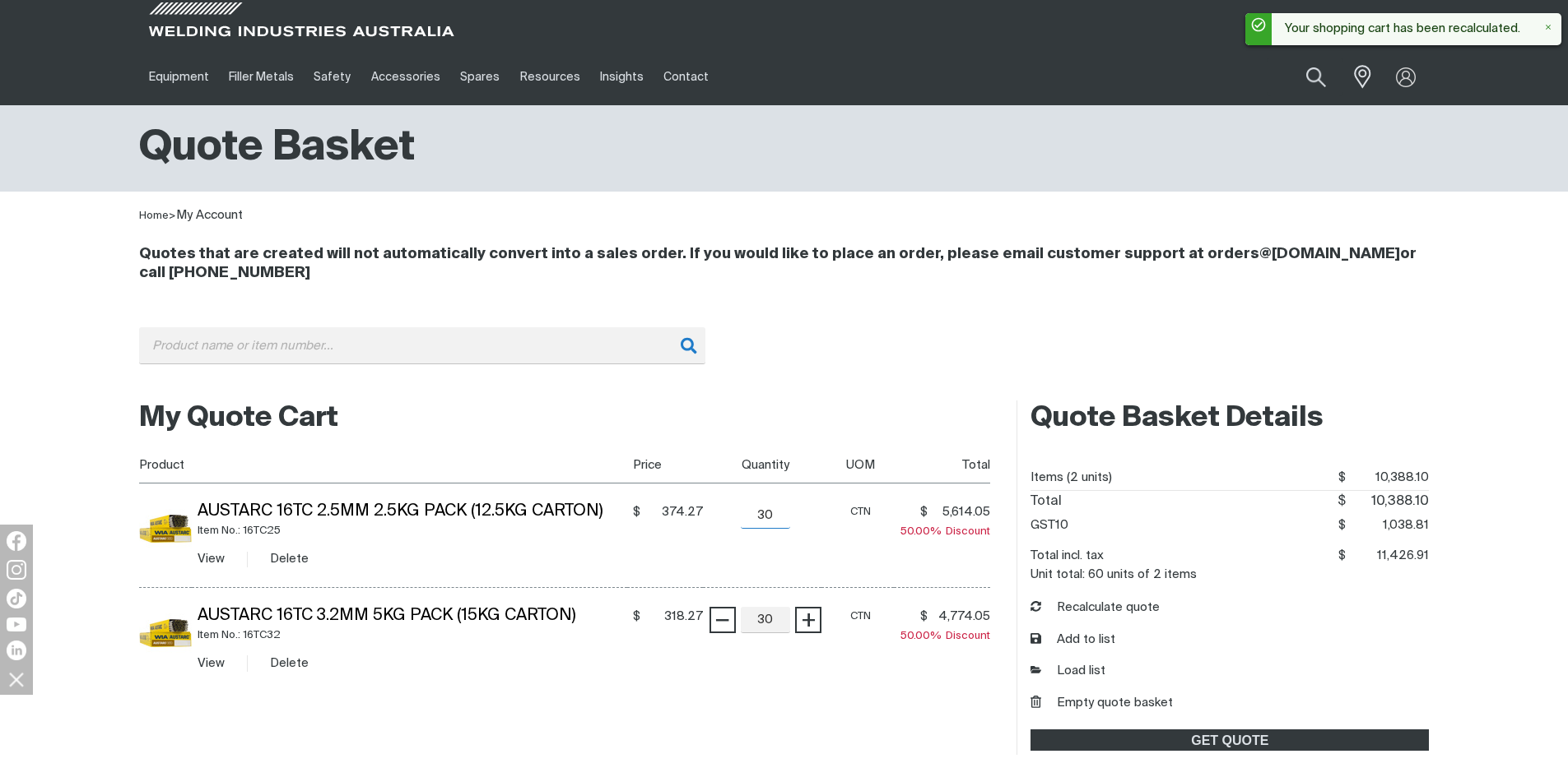
click at [776, 515] on input "30" at bounding box center [765, 515] width 49 height 26
type input "3"
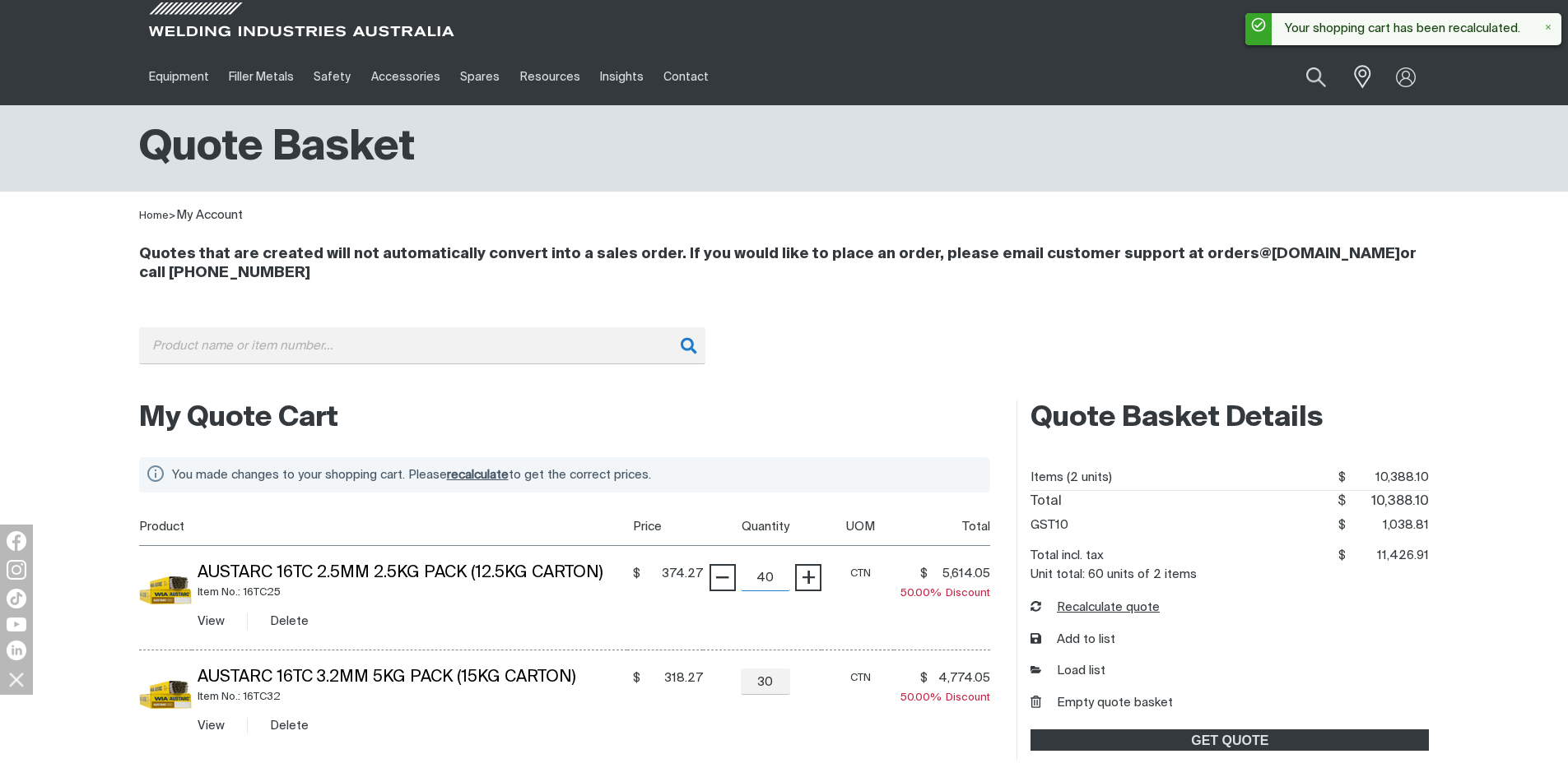
click at [138, 508] on input "submit" at bounding box center [138, 508] width 1 height 1
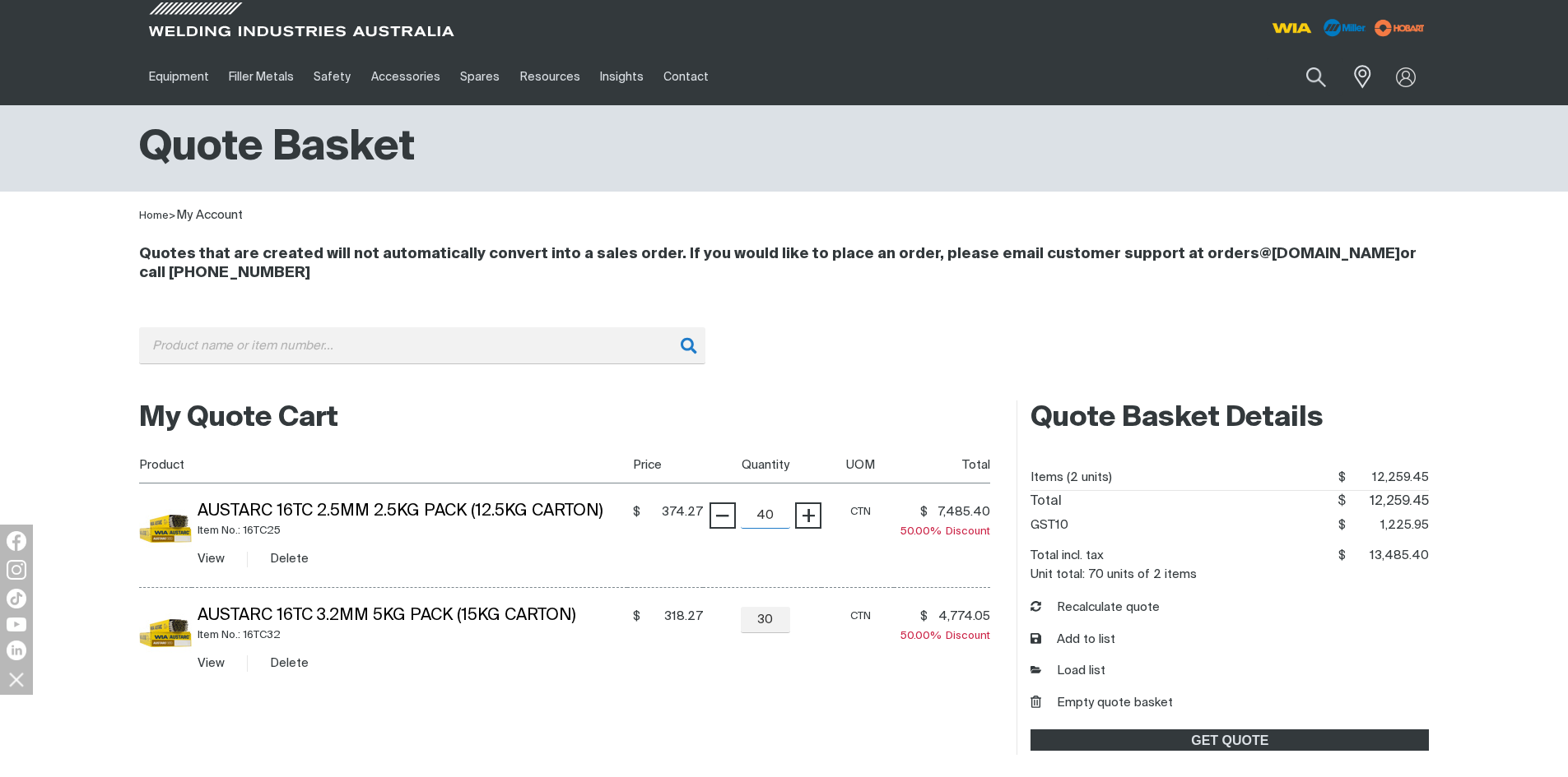
click at [138, 446] on input "submit" at bounding box center [138, 446] width 1 height 1
click at [775, 521] on input "40" at bounding box center [765, 515] width 49 height 26
click at [138, 446] on input "submit" at bounding box center [138, 446] width 1 height 1
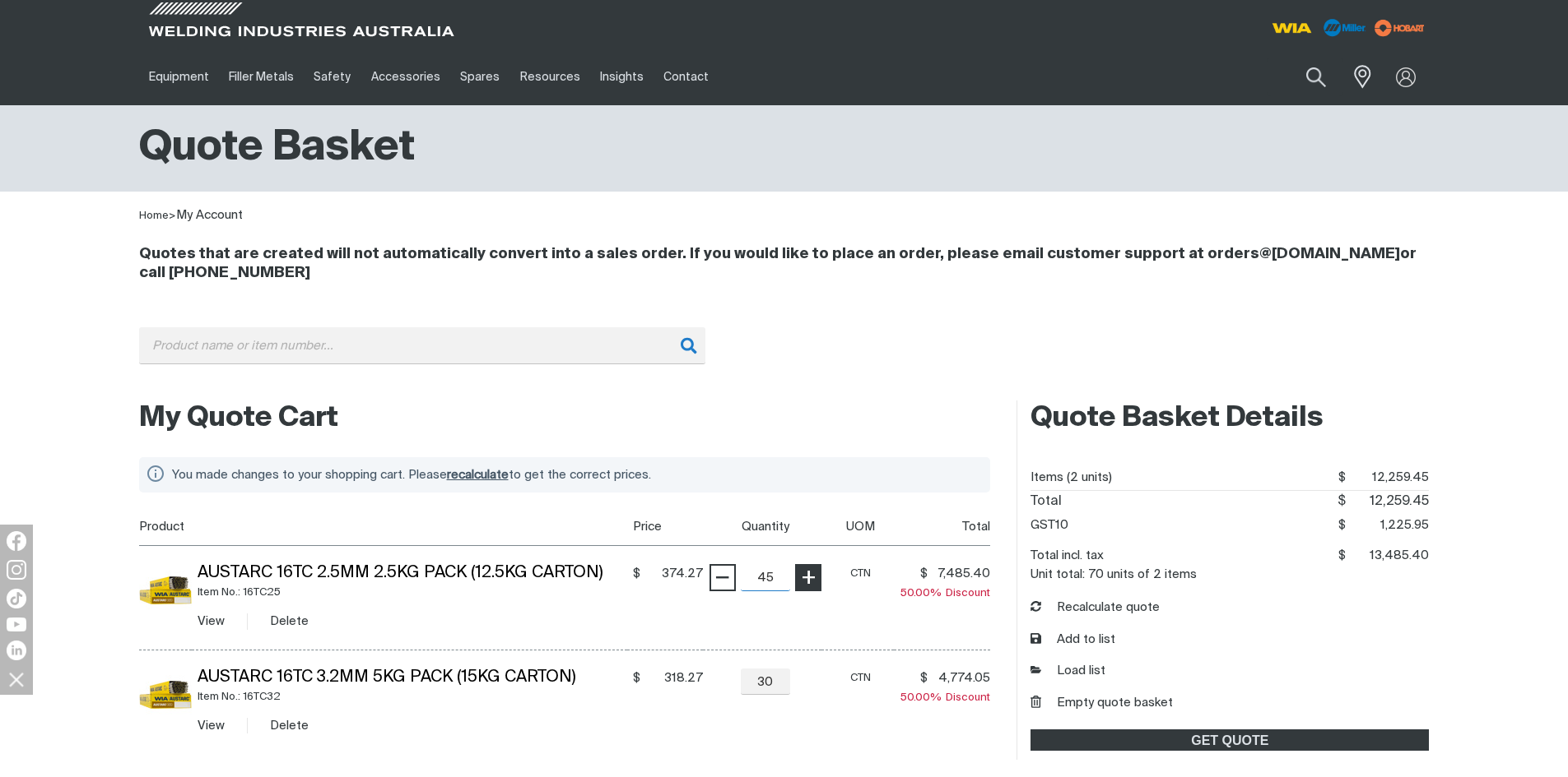
type input "45"
click at [138, 508] on input "submit" at bounding box center [138, 508] width 1 height 1
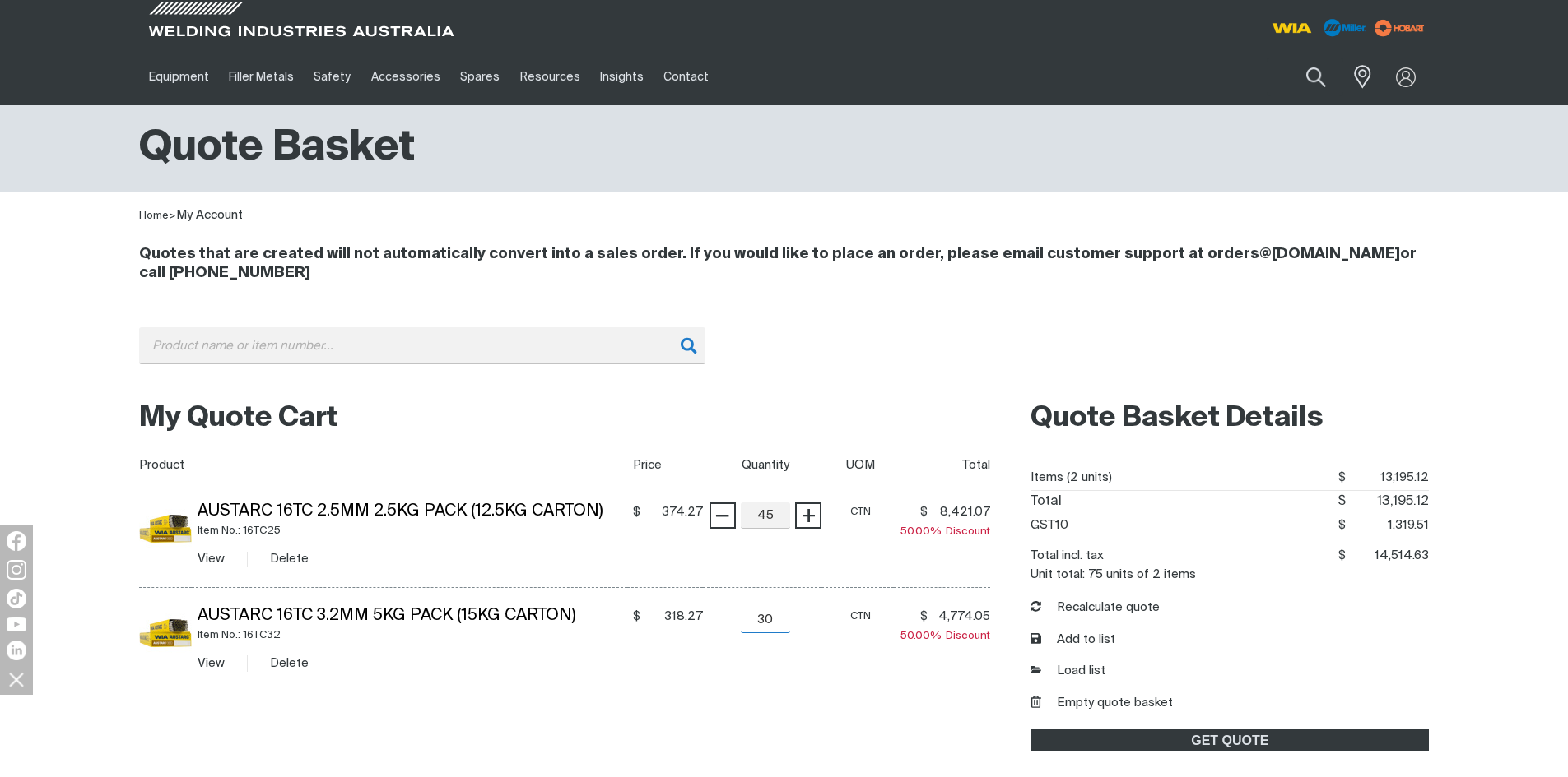
click at [768, 633] on input "30" at bounding box center [765, 620] width 49 height 26
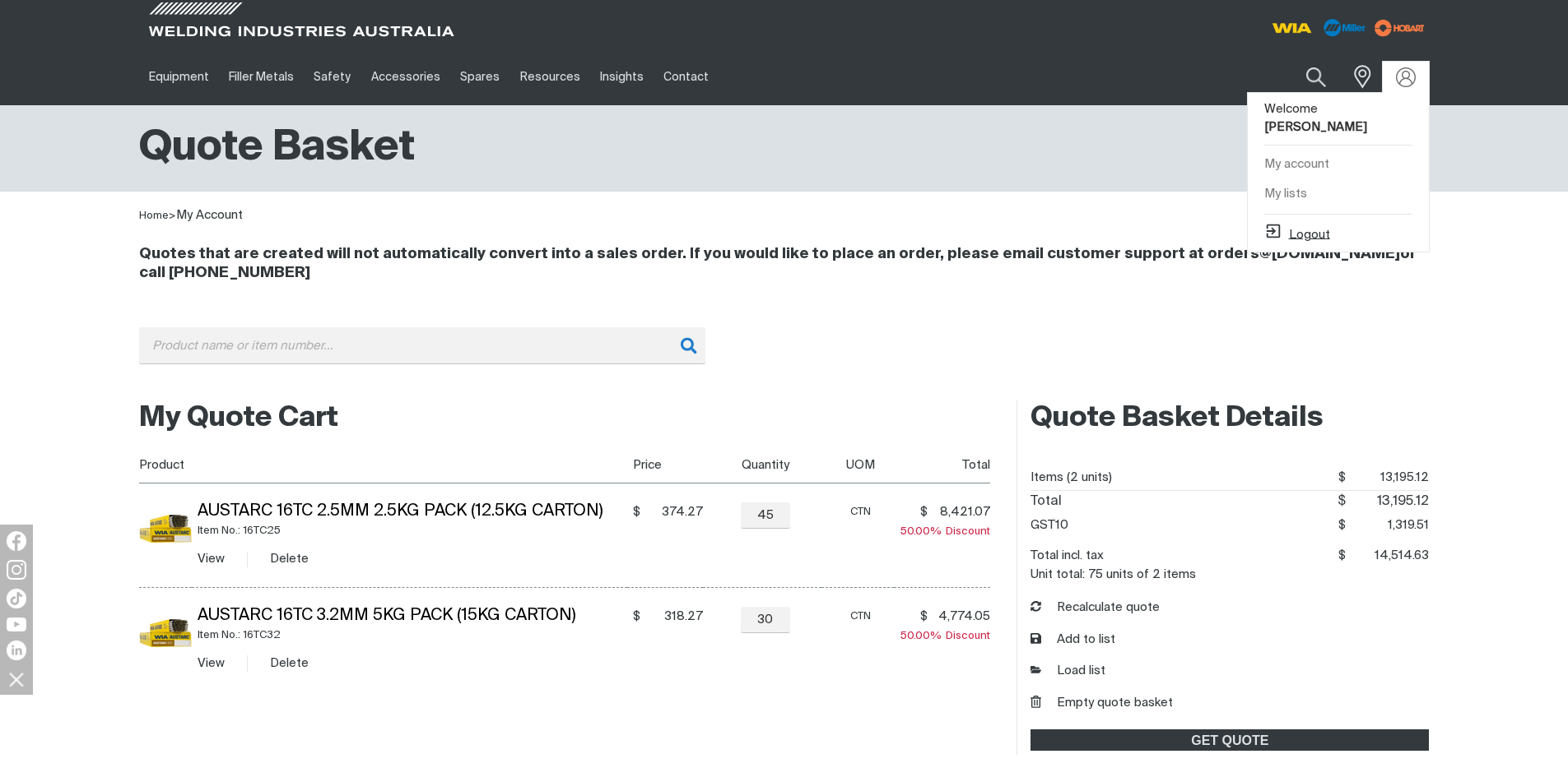
click at [1314, 222] on button "Logout" at bounding box center [1297, 231] width 66 height 20
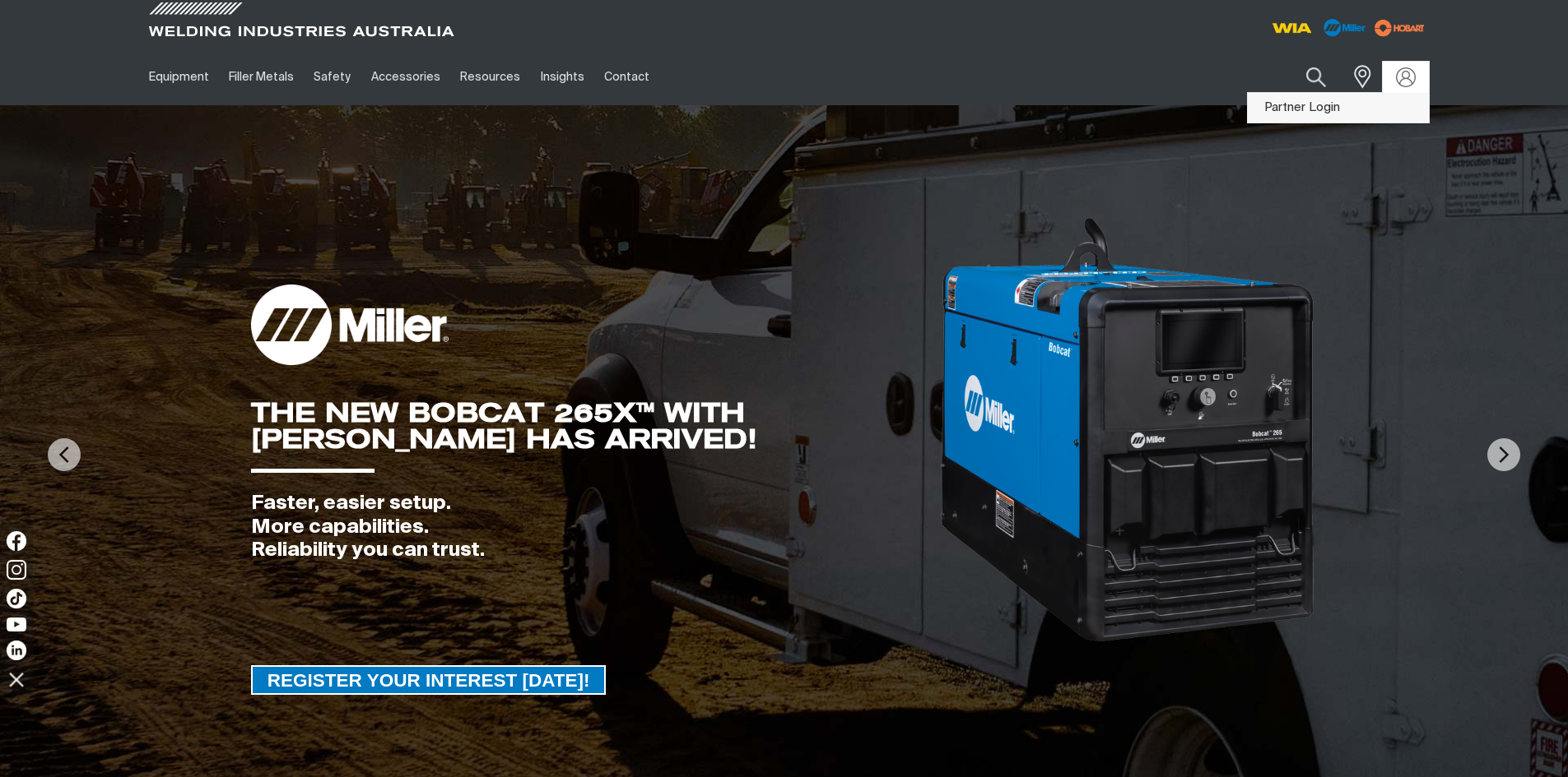
click at [1319, 109] on link "Partner Login" at bounding box center [1338, 108] width 181 height 30
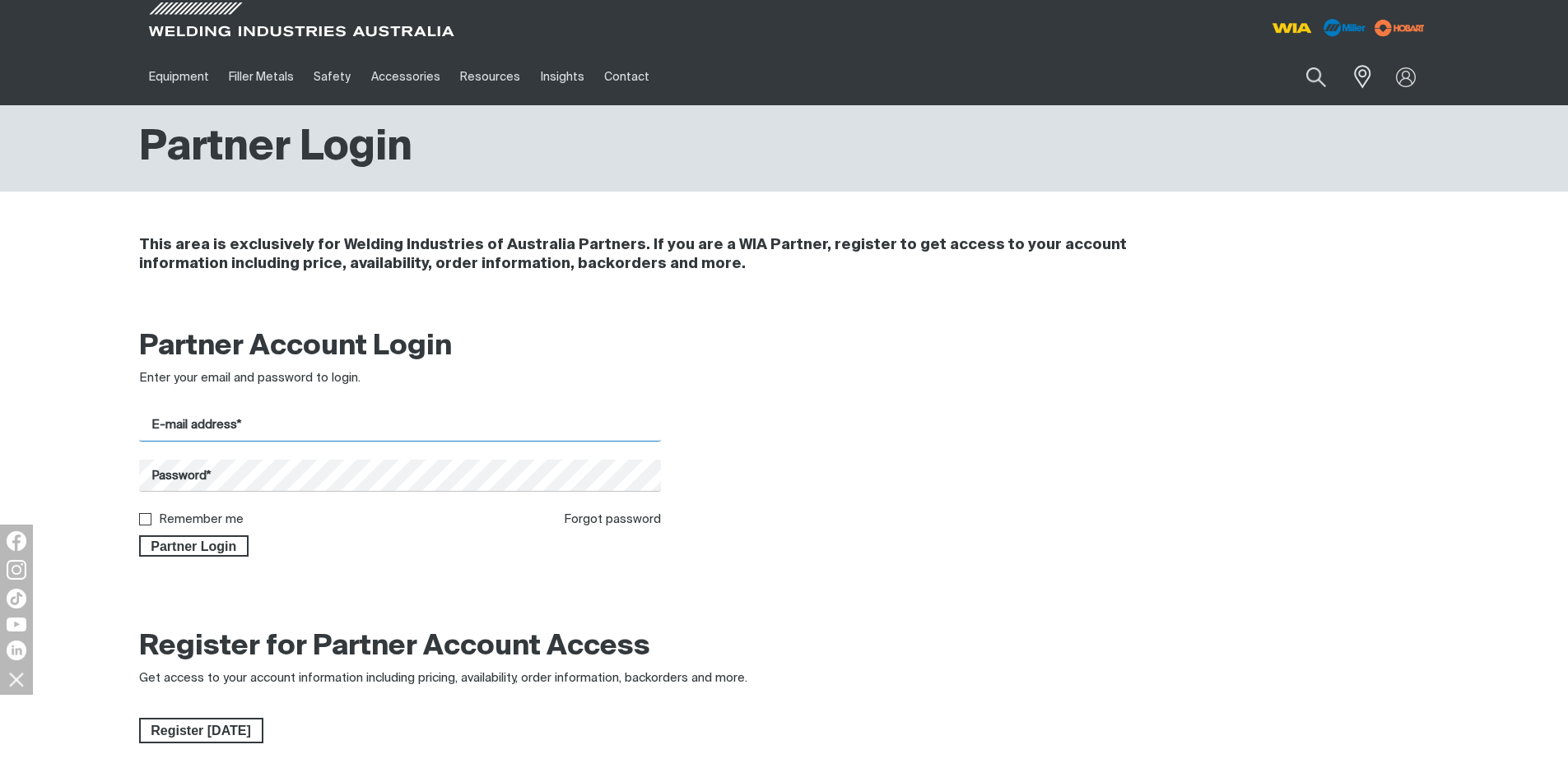
click at [224, 425] on input "E-mail address*" at bounding box center [400, 426] width 522 height 32
type input "[PERSON_NAME][EMAIL_ADDRESS][DOMAIN_NAME]"
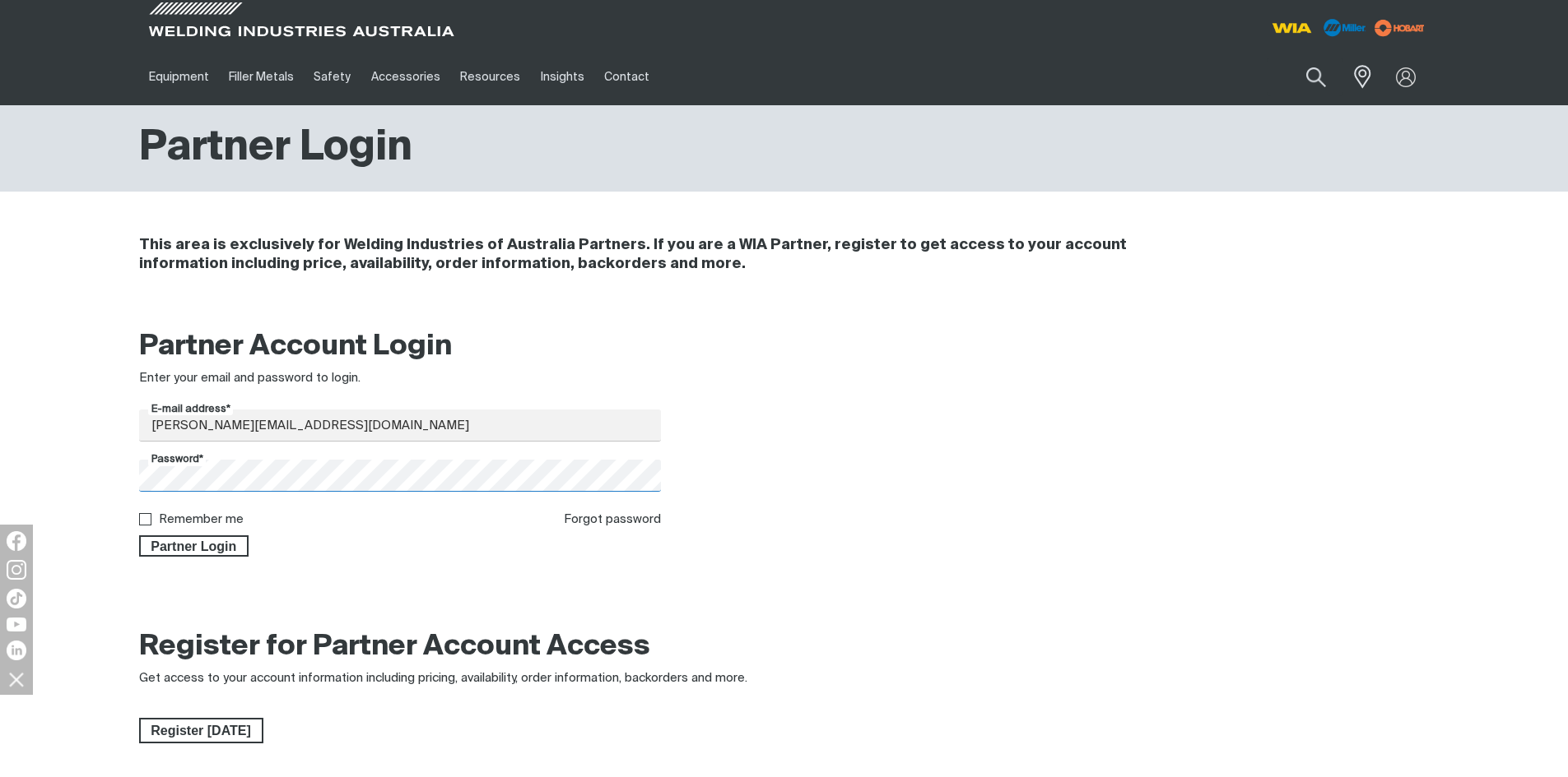
click at [139, 535] on button "Partner Login" at bounding box center [194, 546] width 111 height 22
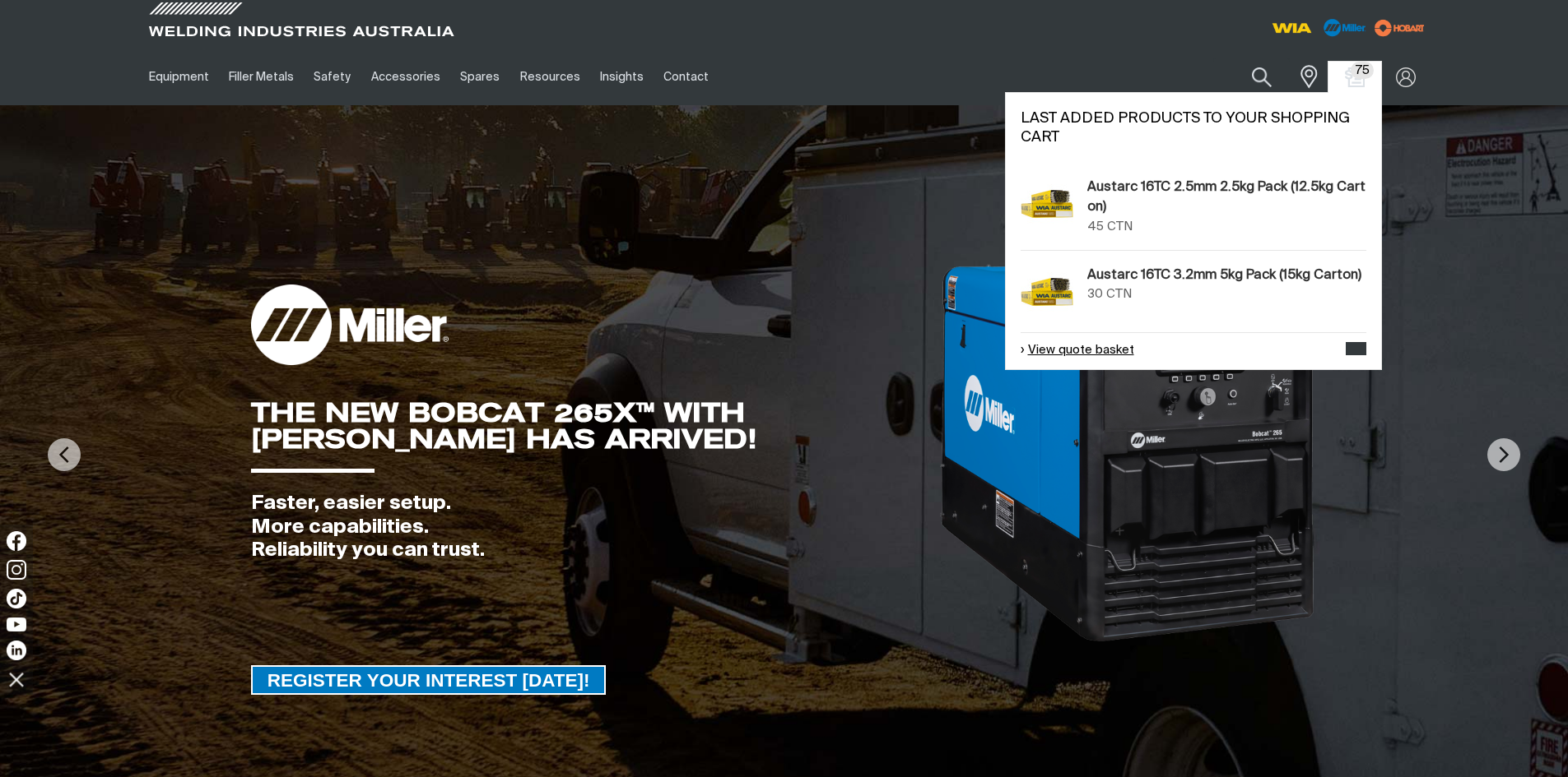
click at [1118, 350] on link "View quote basket" at bounding box center [1077, 351] width 113 height 19
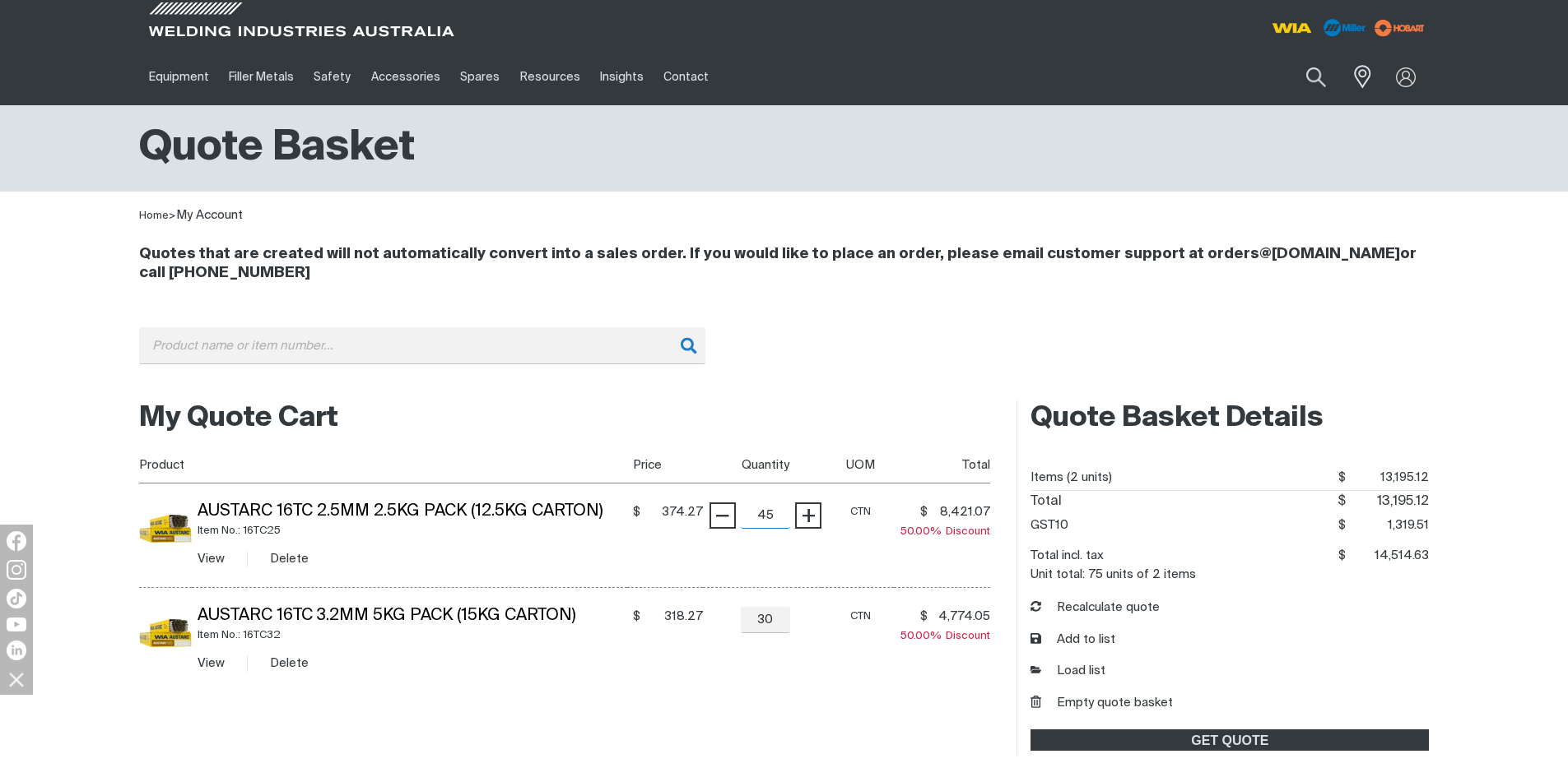
click at [776, 519] on input "45" at bounding box center [765, 515] width 49 height 26
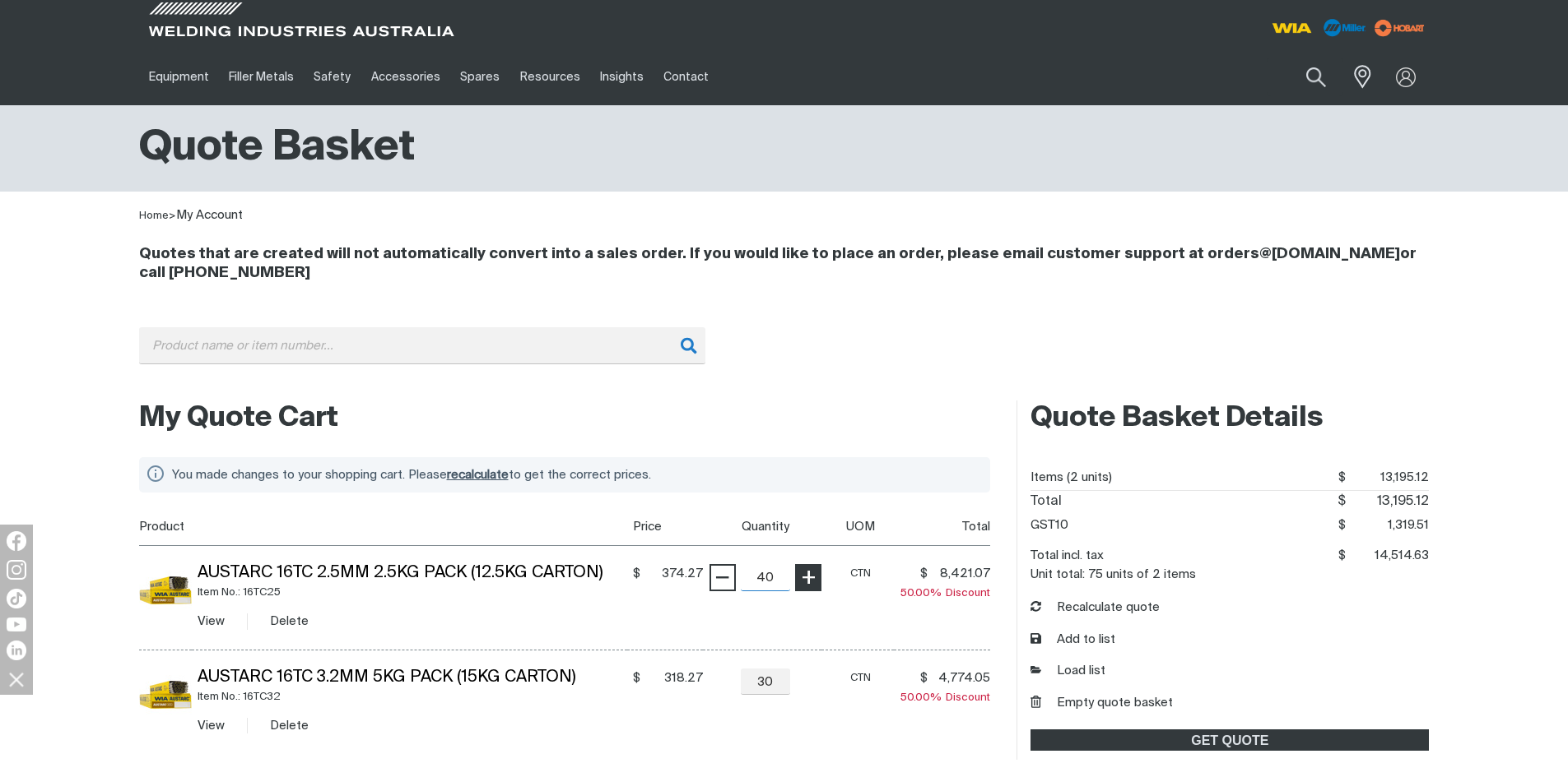
type input "40"
click at [138, 508] on input "submit" at bounding box center [138, 508] width 1 height 1
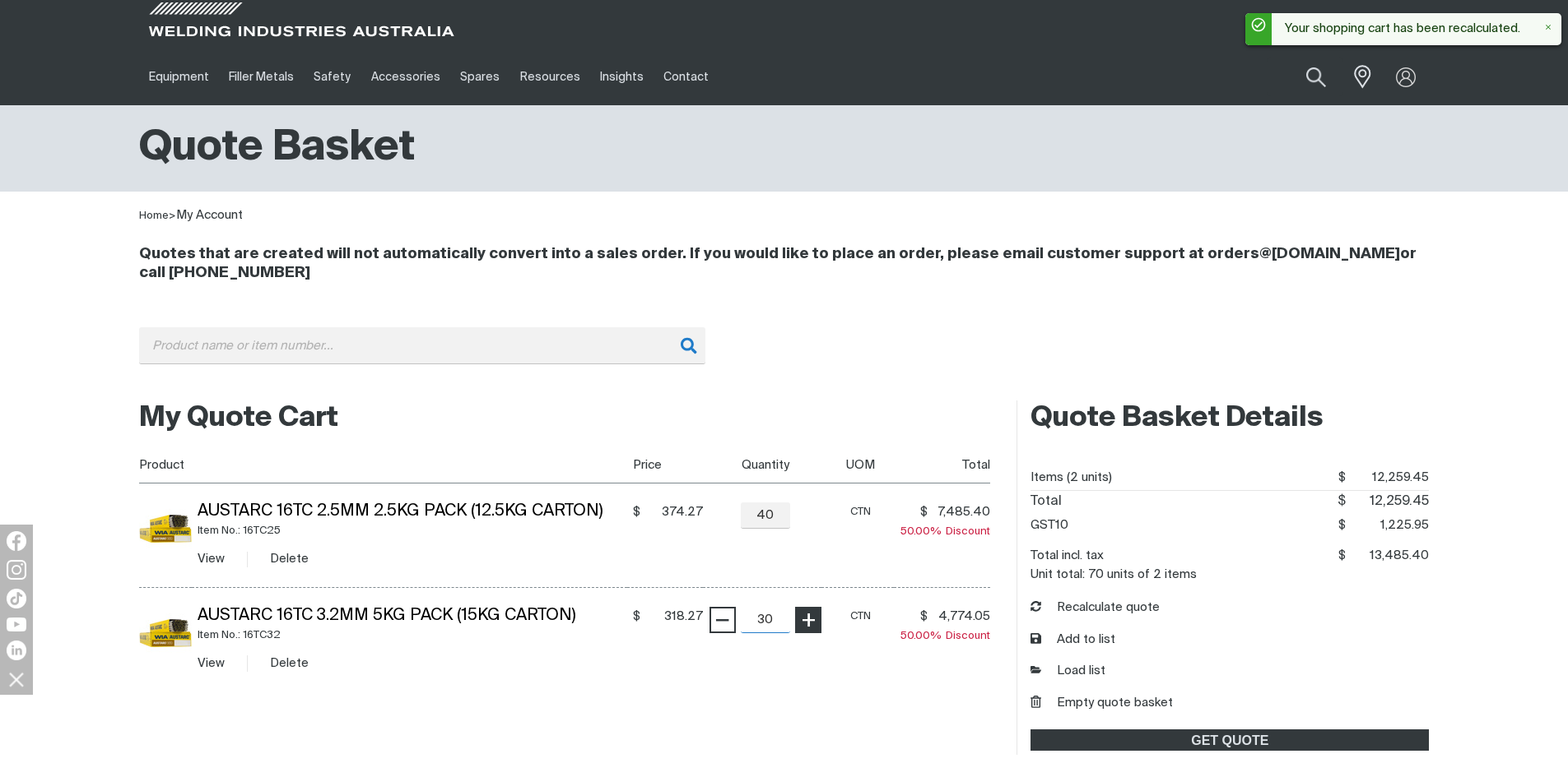
drag, startPoint x: 775, startPoint y: 619, endPoint x: 796, endPoint y: 620, distance: 21.0
click at [775, 619] on input "30" at bounding box center [765, 620] width 49 height 26
type input "3"
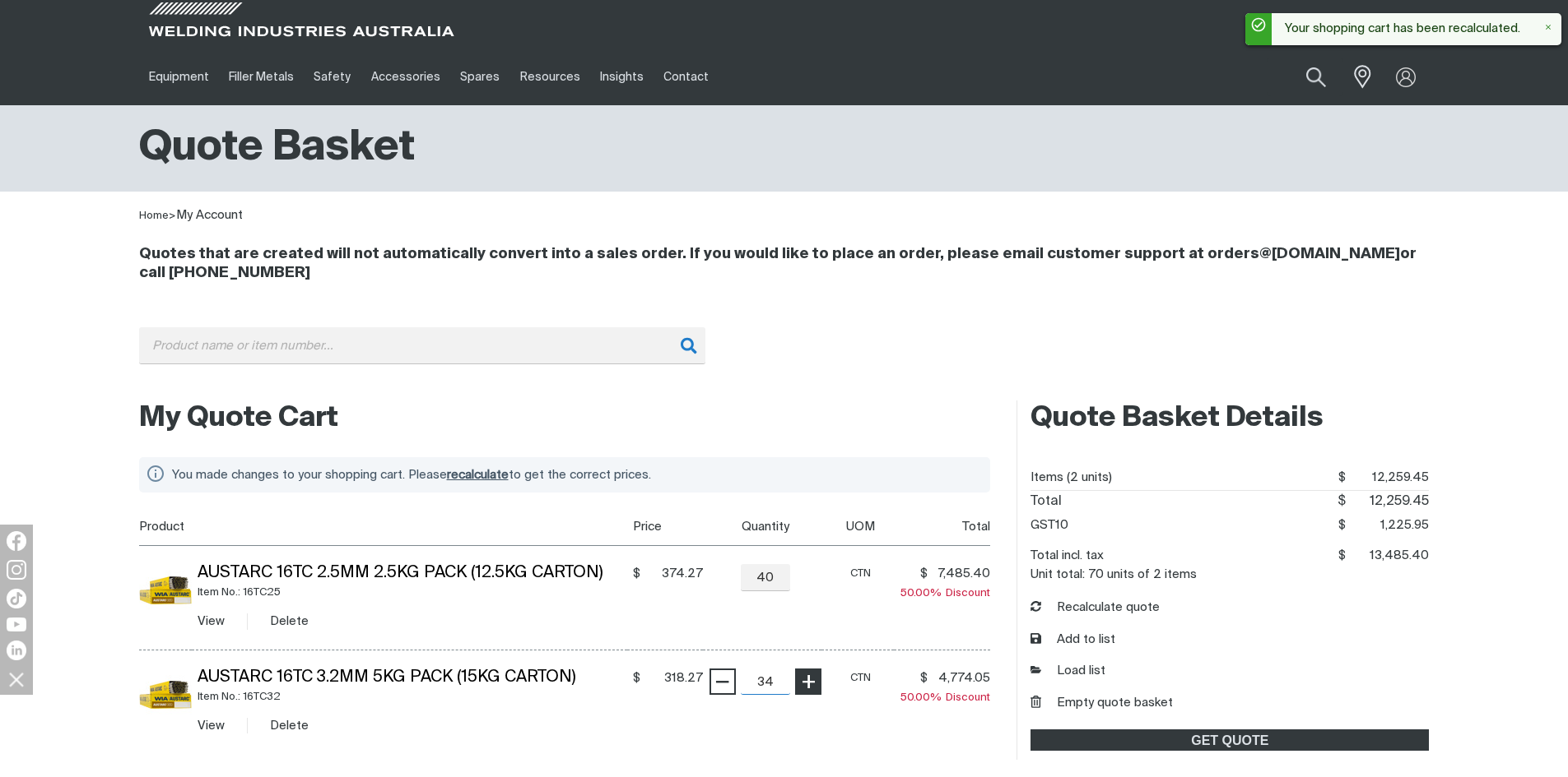
type input "34"
click at [138, 508] on input "submit" at bounding box center [138, 508] width 1 height 1
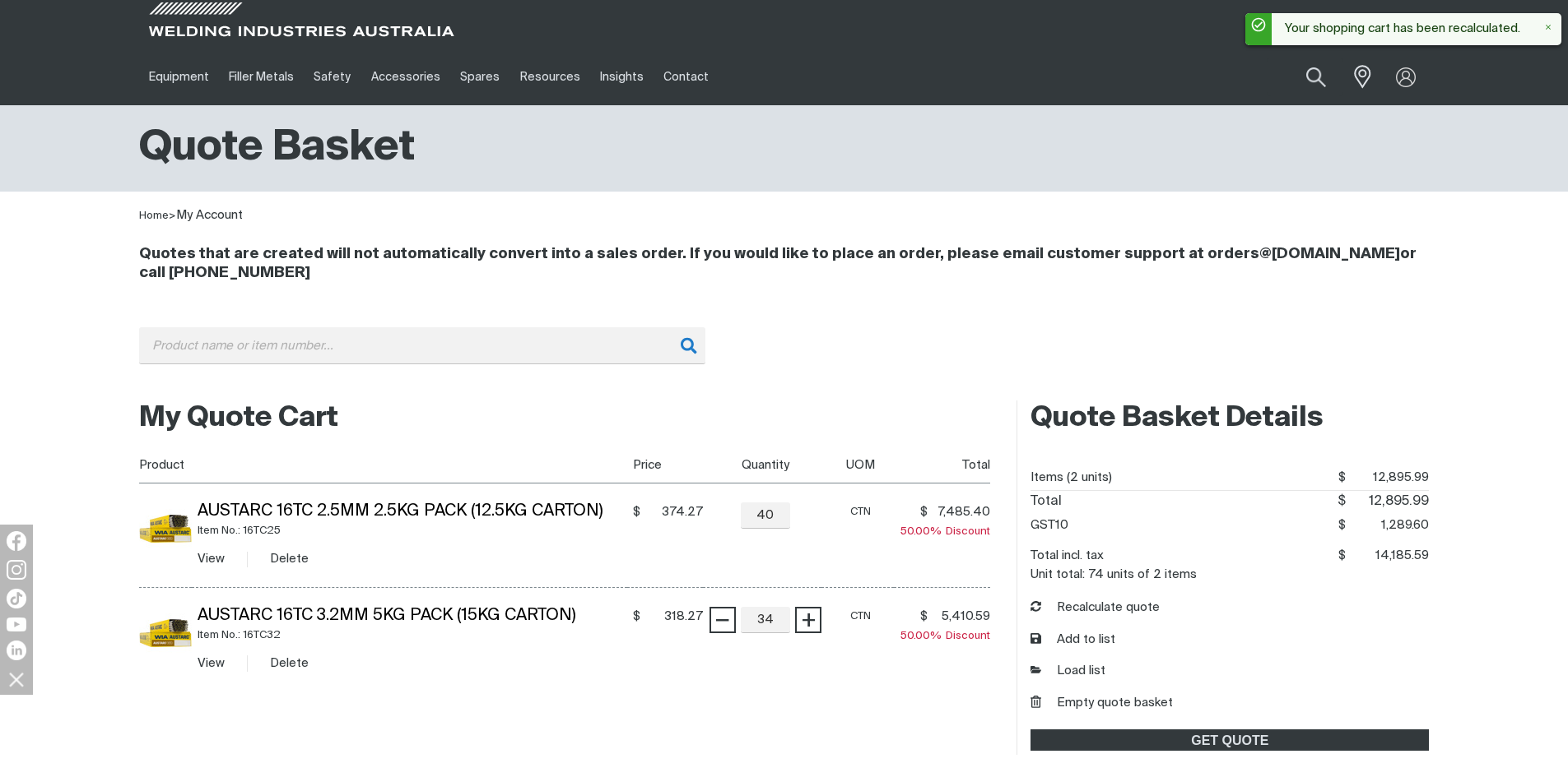
click at [524, 653] on td "Austarc 16TC 3.2mm 5kg Pack (15kg Carton) Item No.: 16TC32 View Delete" at bounding box center [409, 640] width 435 height 104
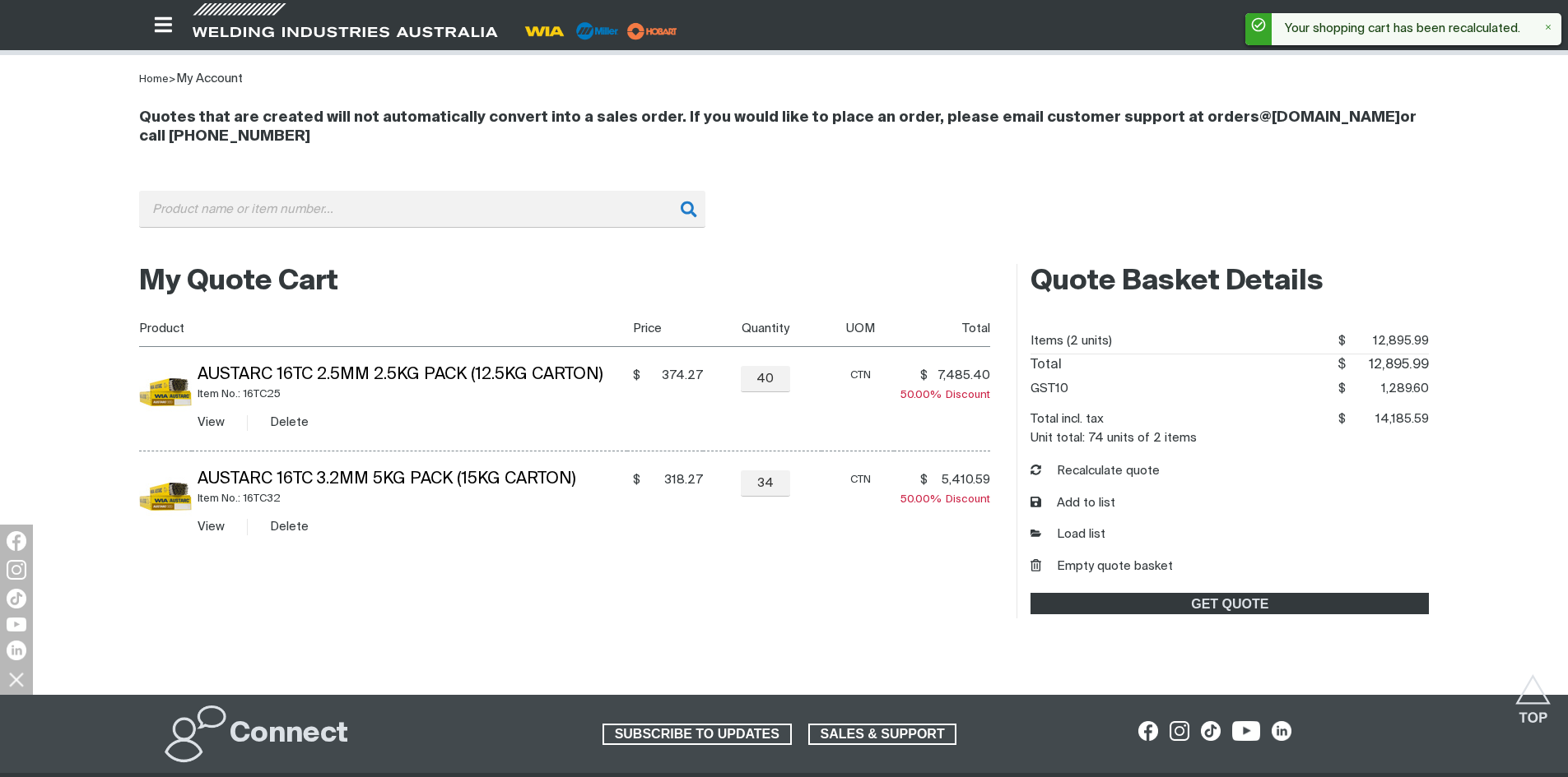
scroll to position [126, 0]
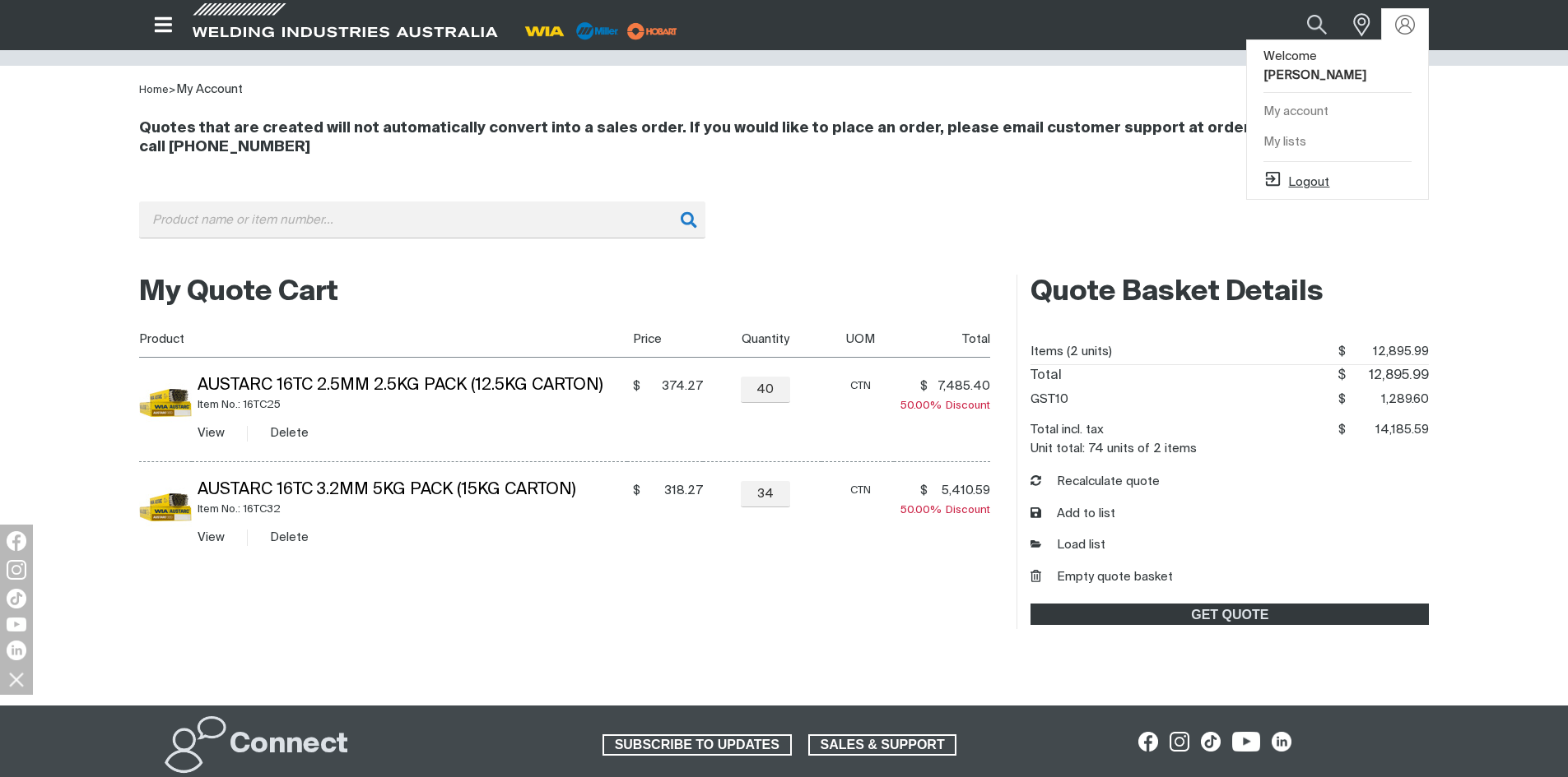
click at [1310, 169] on button "Logout" at bounding box center [1296, 178] width 66 height 20
